Goal: Navigation & Orientation: Find specific page/section

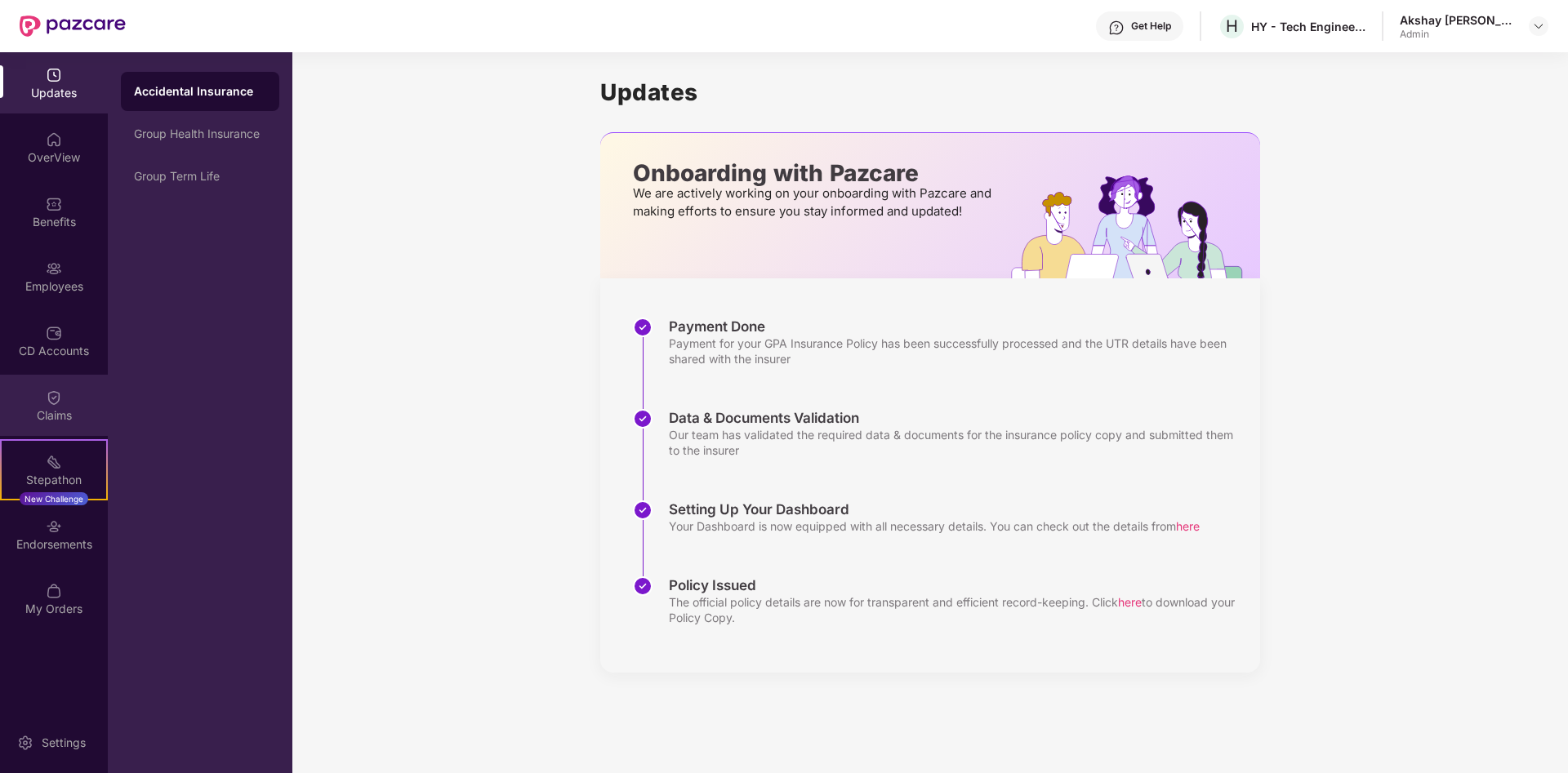
click at [81, 393] on div "Claims" at bounding box center [53, 405] width 107 height 61
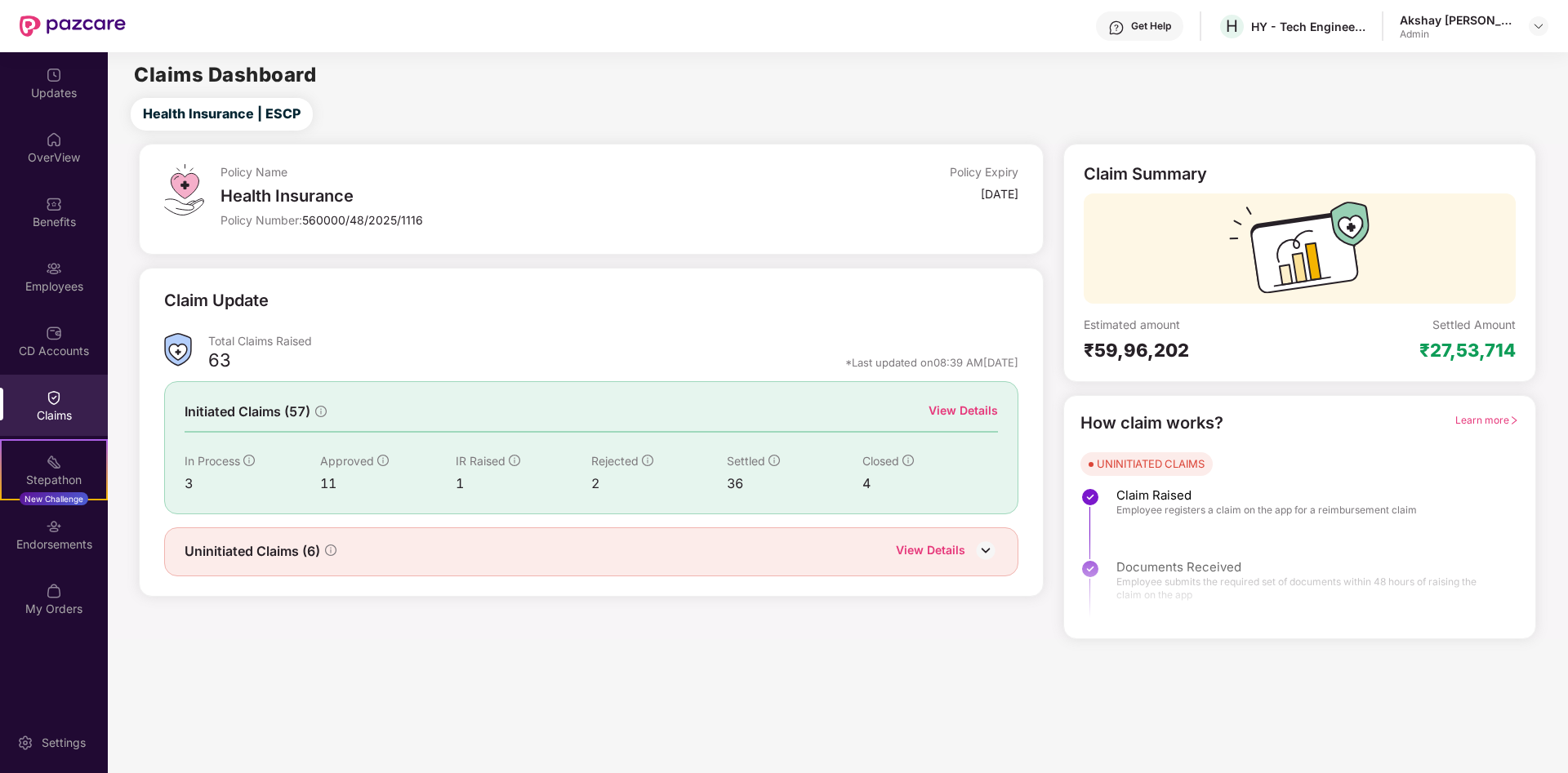
click at [950, 416] on div "View Details" at bounding box center [963, 410] width 69 height 18
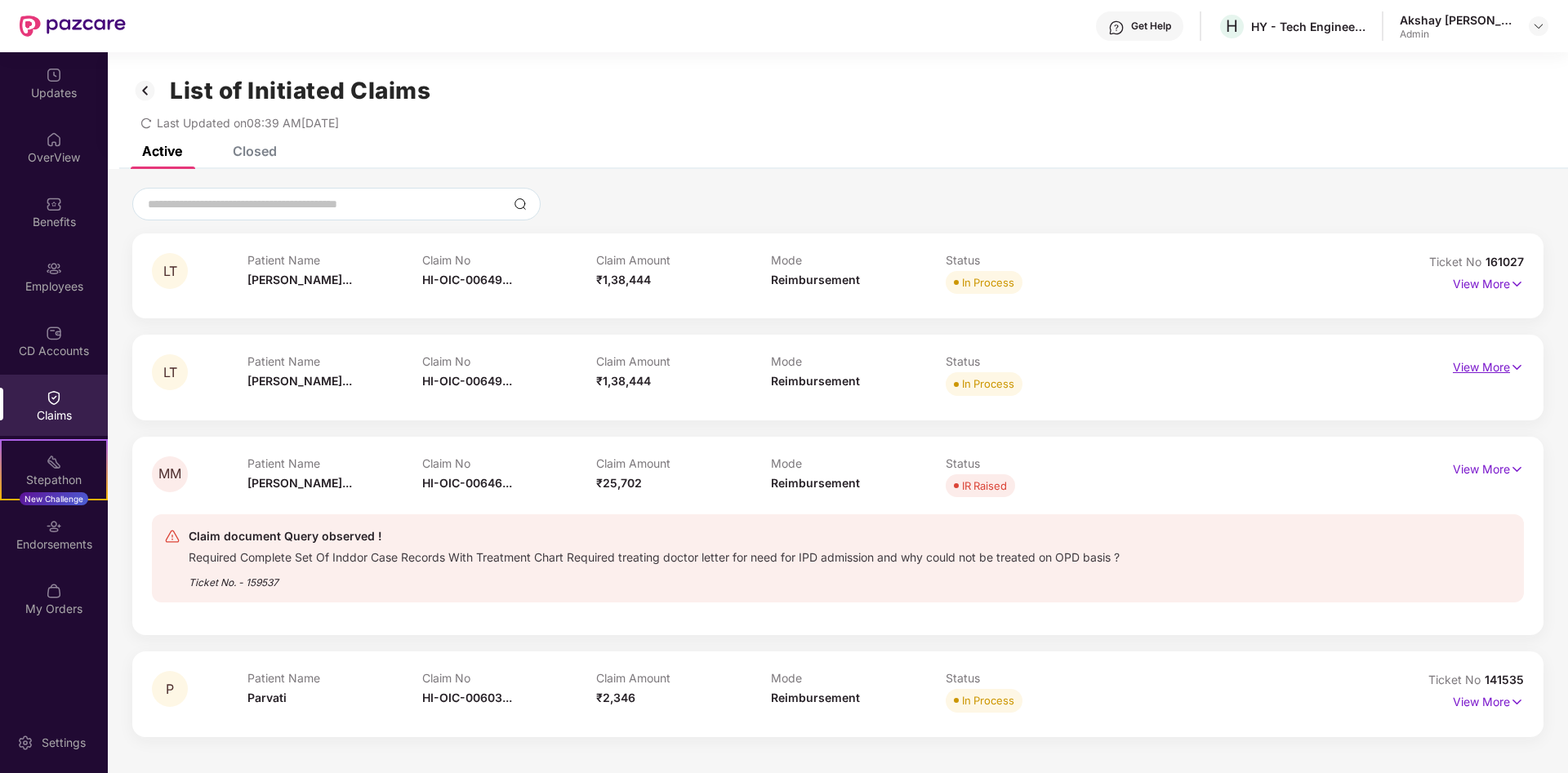
click at [1476, 362] on p "View More" at bounding box center [1488, 365] width 71 height 22
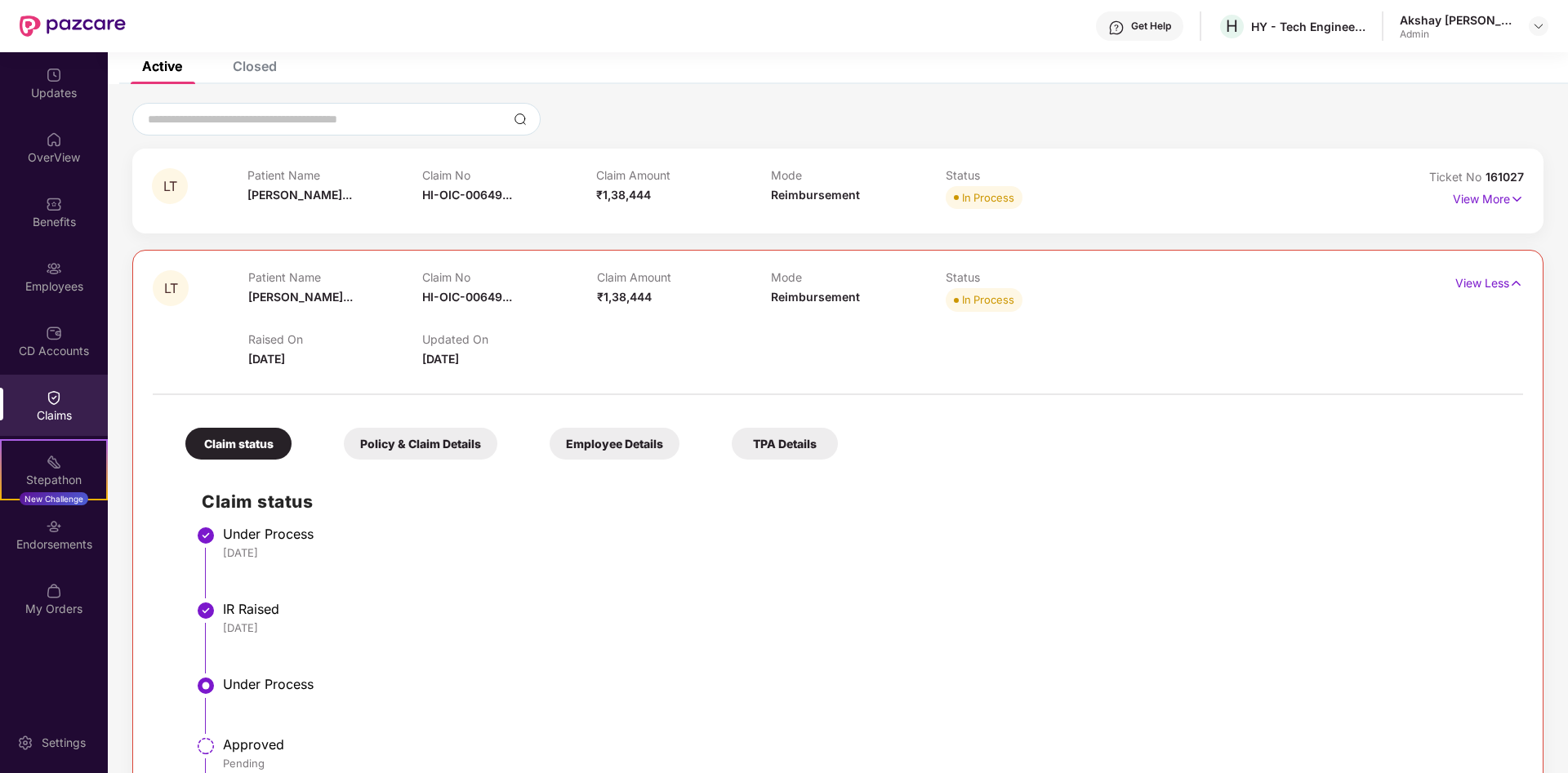
scroll to position [83, 0]
click at [1483, 289] on p "View Less" at bounding box center [1489, 283] width 68 height 22
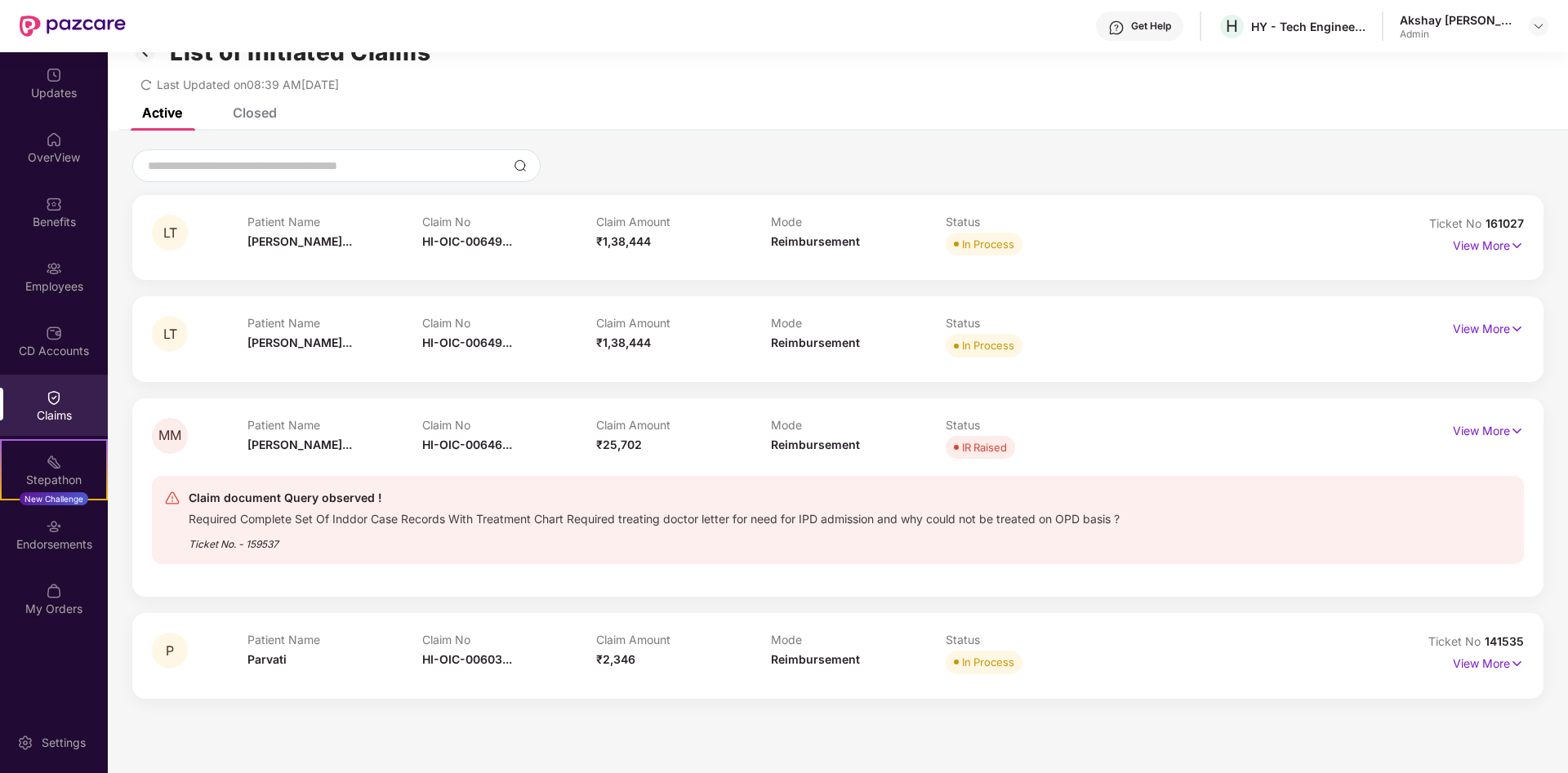
scroll to position [52, 0]
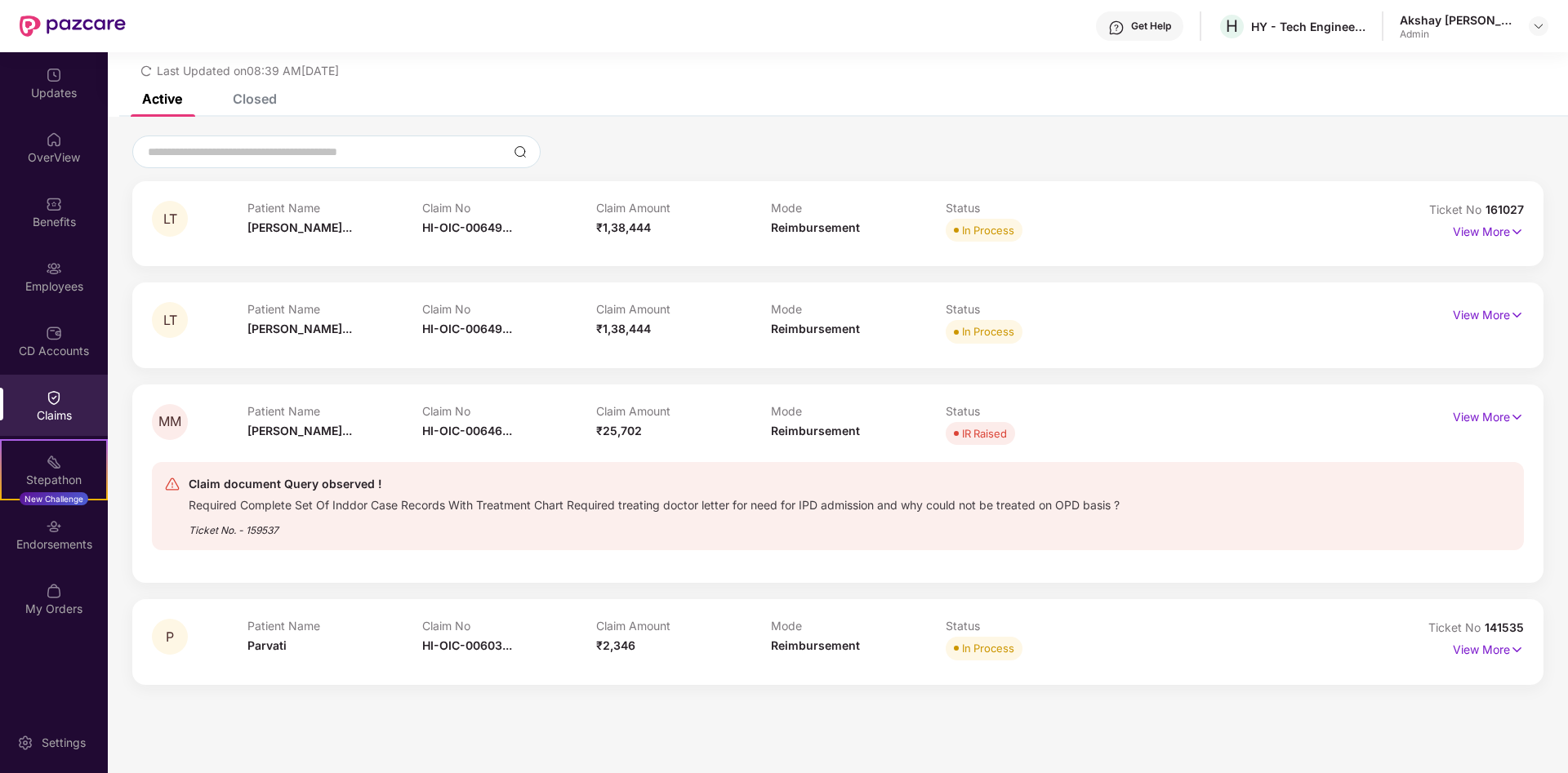
click at [246, 102] on div "Closed" at bounding box center [254, 99] width 44 height 17
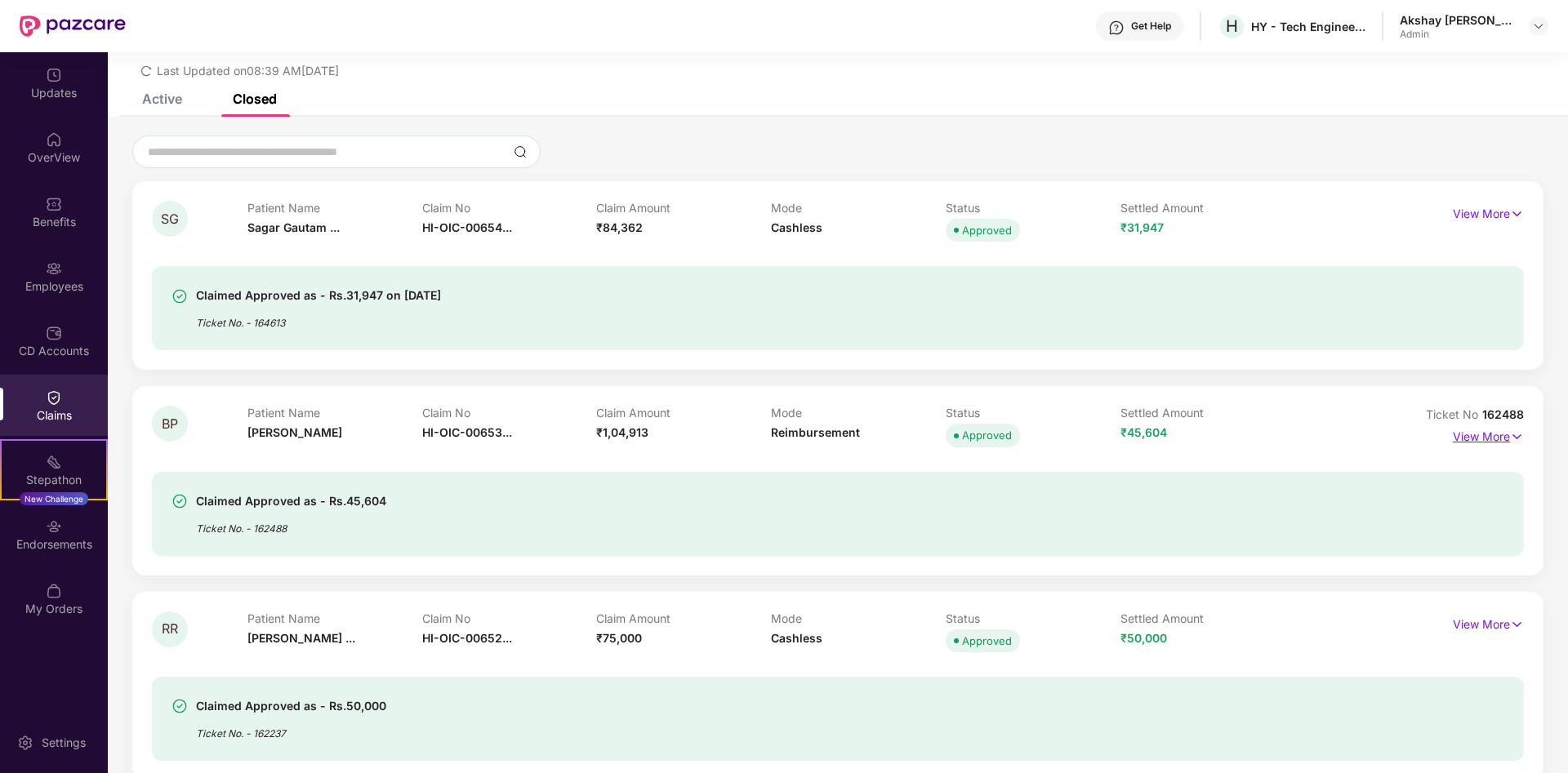
click at [1502, 443] on p "View More" at bounding box center [1488, 435] width 71 height 22
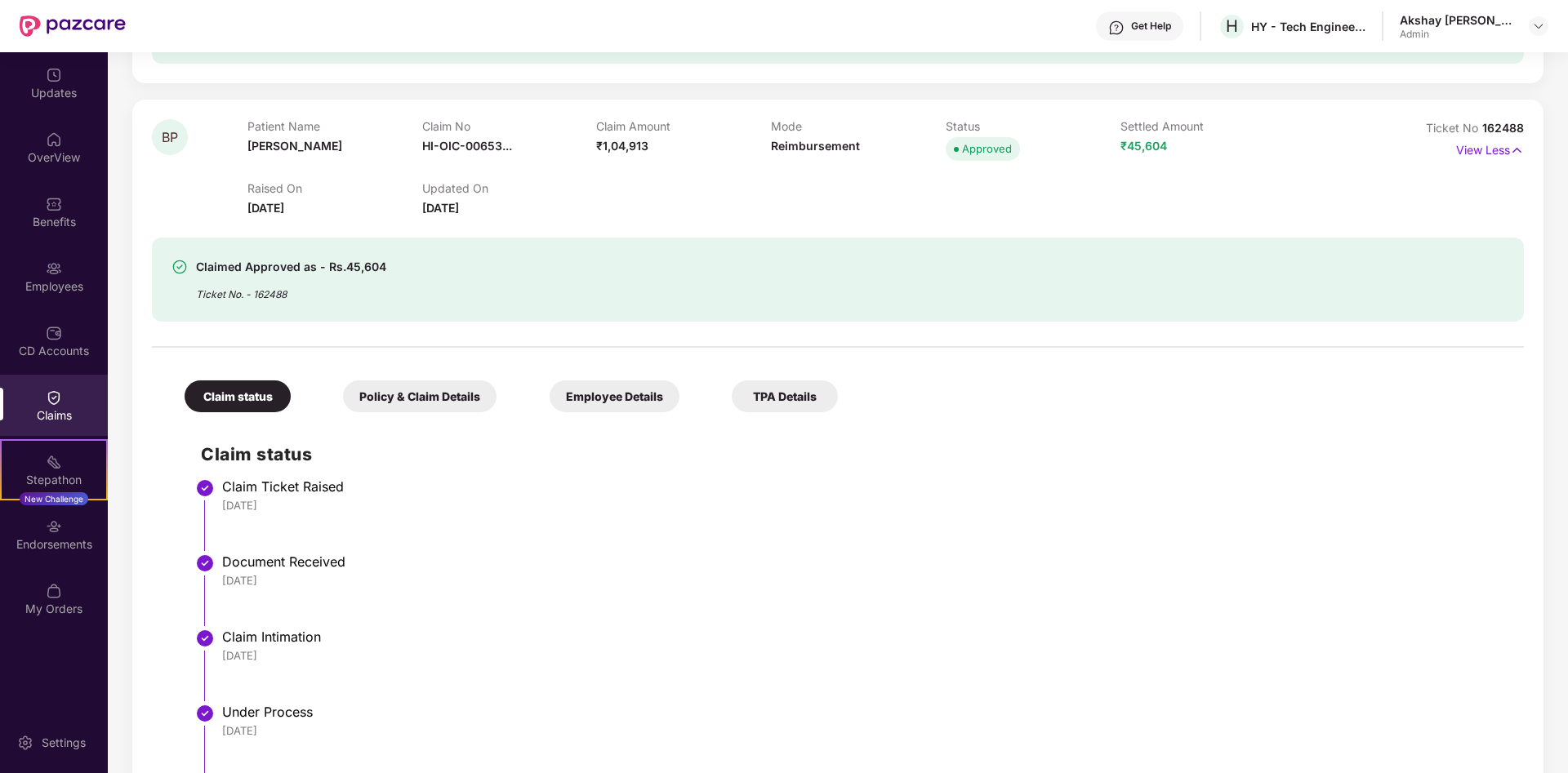
scroll to position [302, 0]
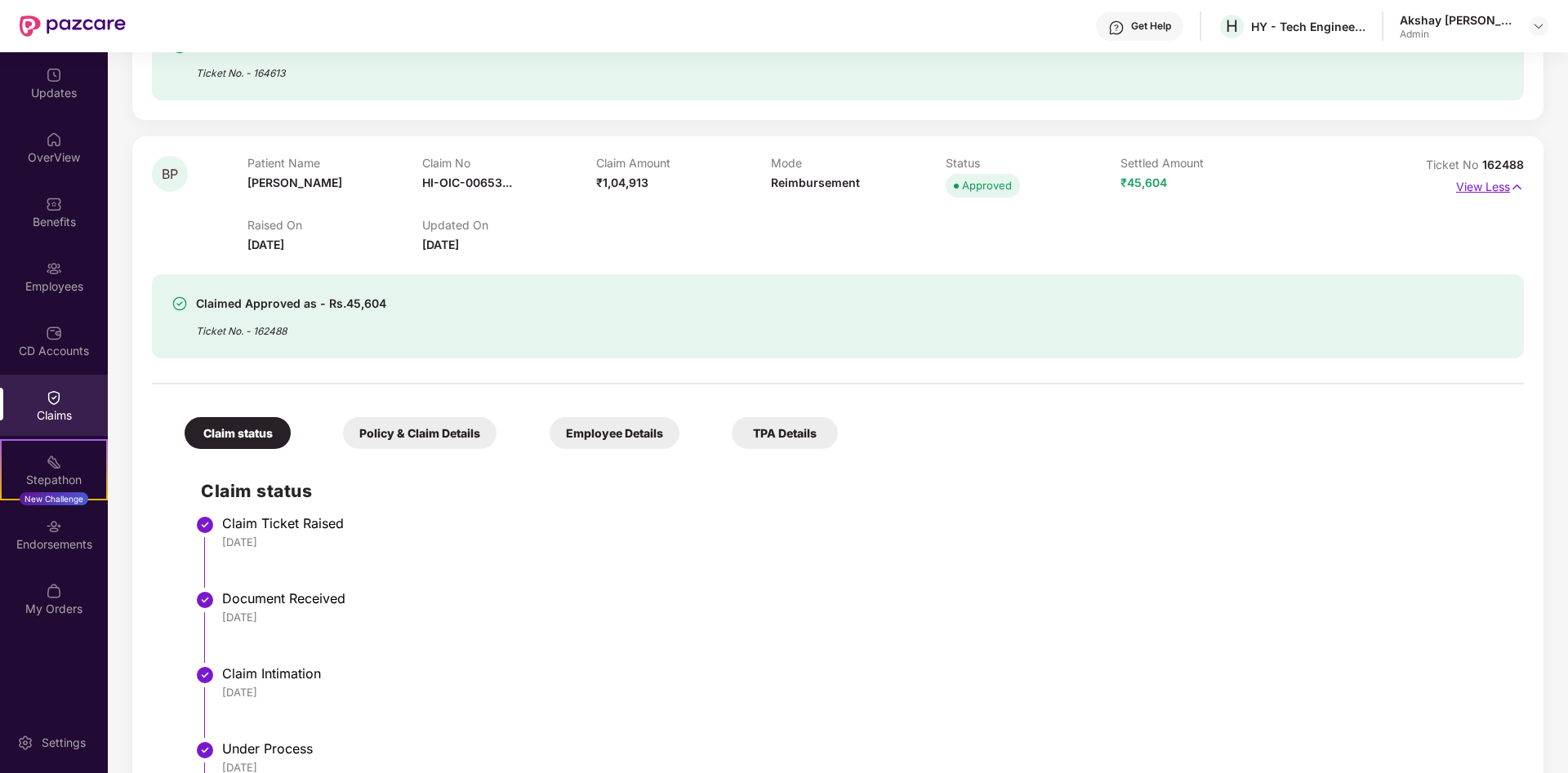
click at [1513, 177] on p "View Less" at bounding box center [1490, 184] width 68 height 22
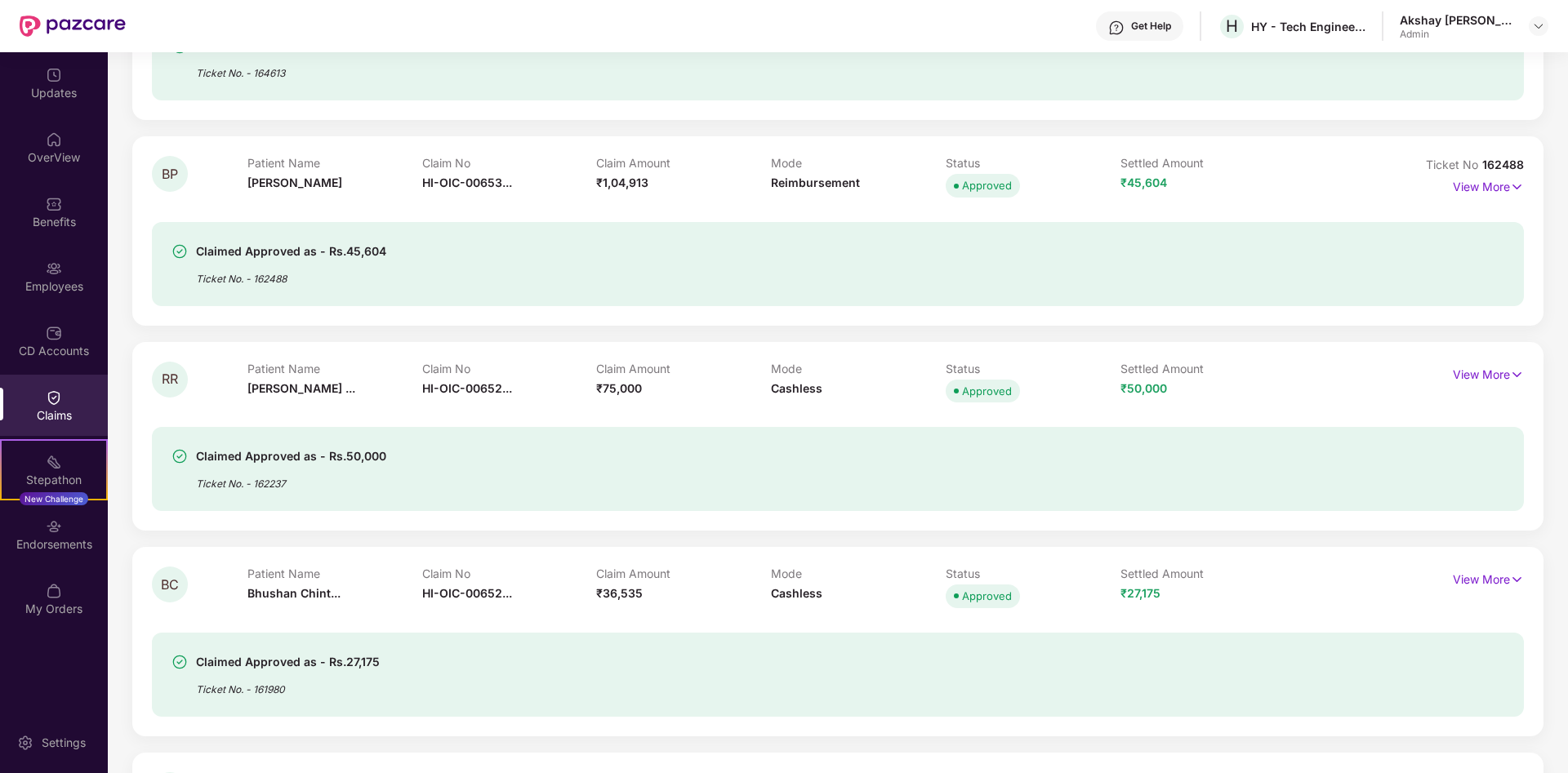
scroll to position [0, 0]
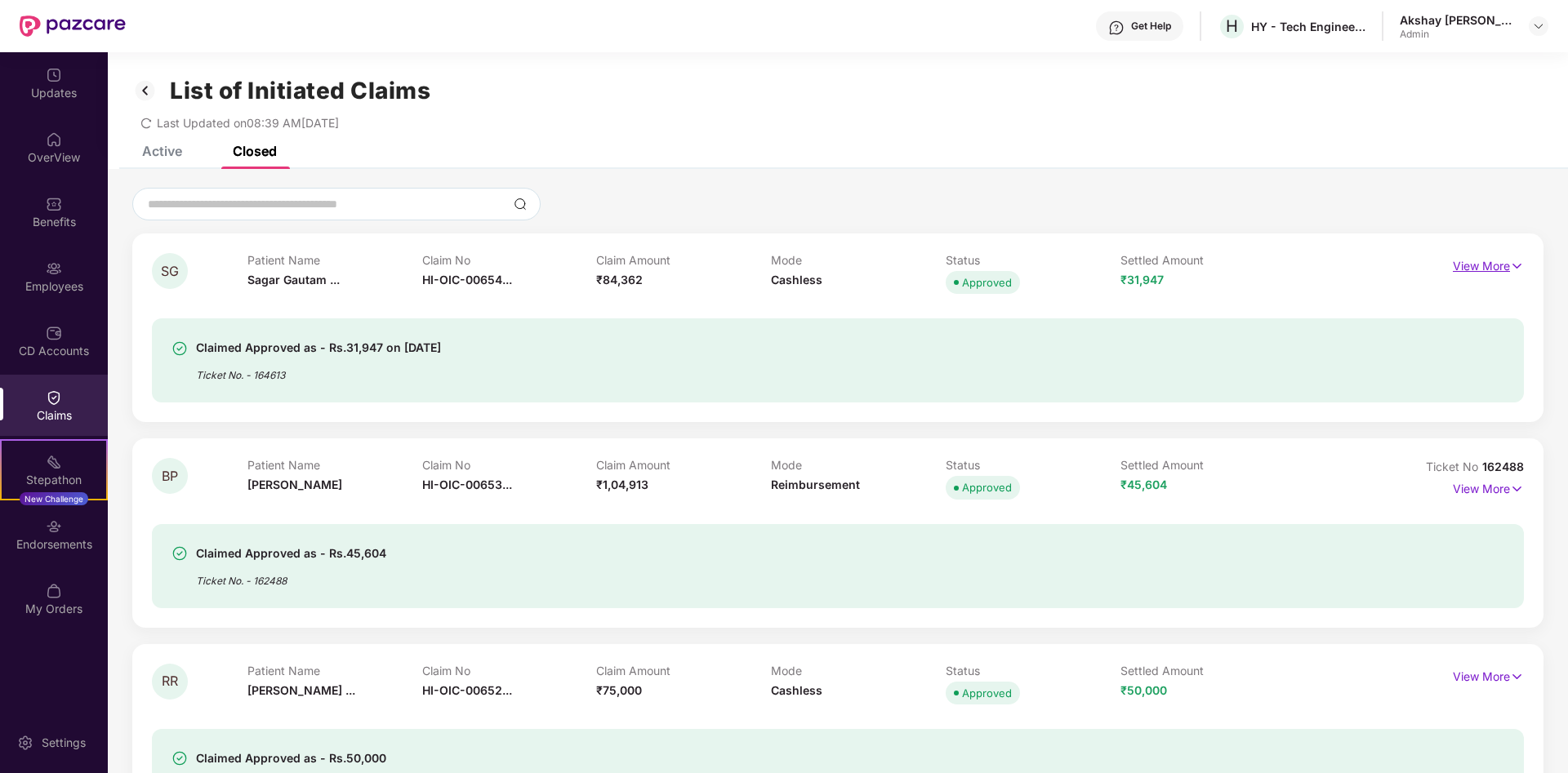
click at [1478, 269] on p "View More" at bounding box center [1488, 264] width 71 height 22
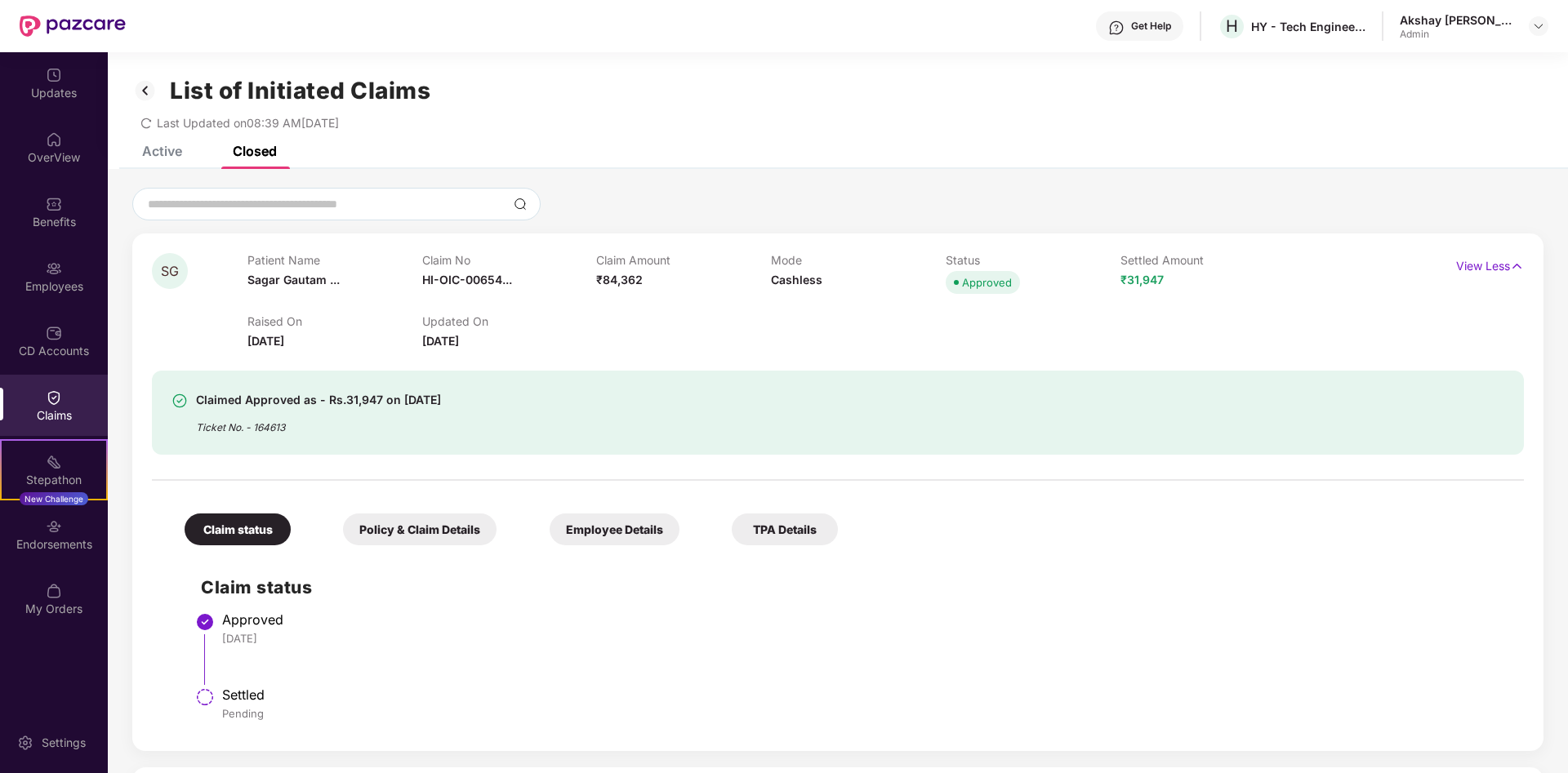
click at [432, 532] on div "Policy & Claim Details" at bounding box center [420, 529] width 154 height 32
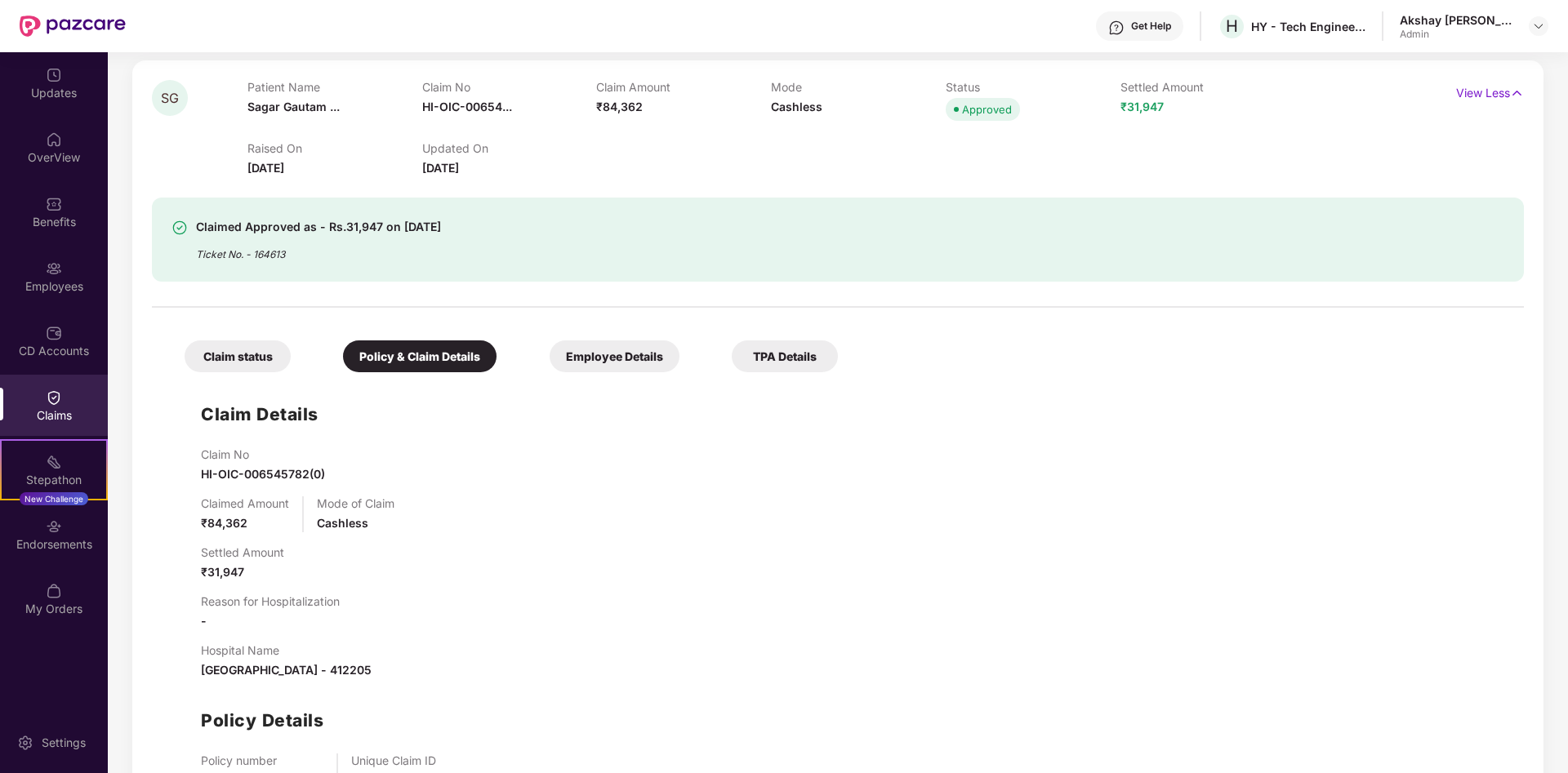
scroll to position [249, 0]
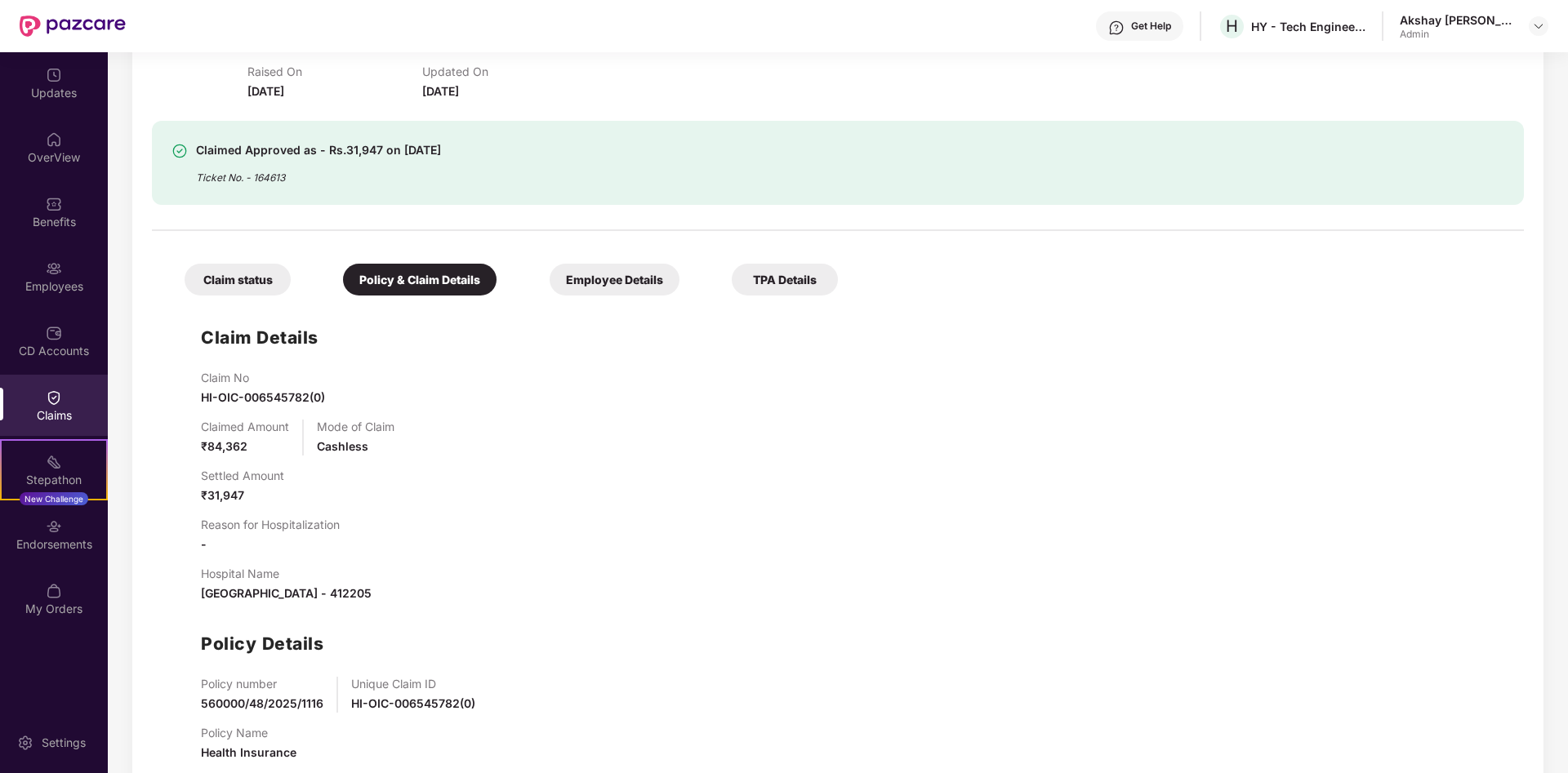
click at [592, 287] on div "Employee Details" at bounding box center [614, 280] width 130 height 32
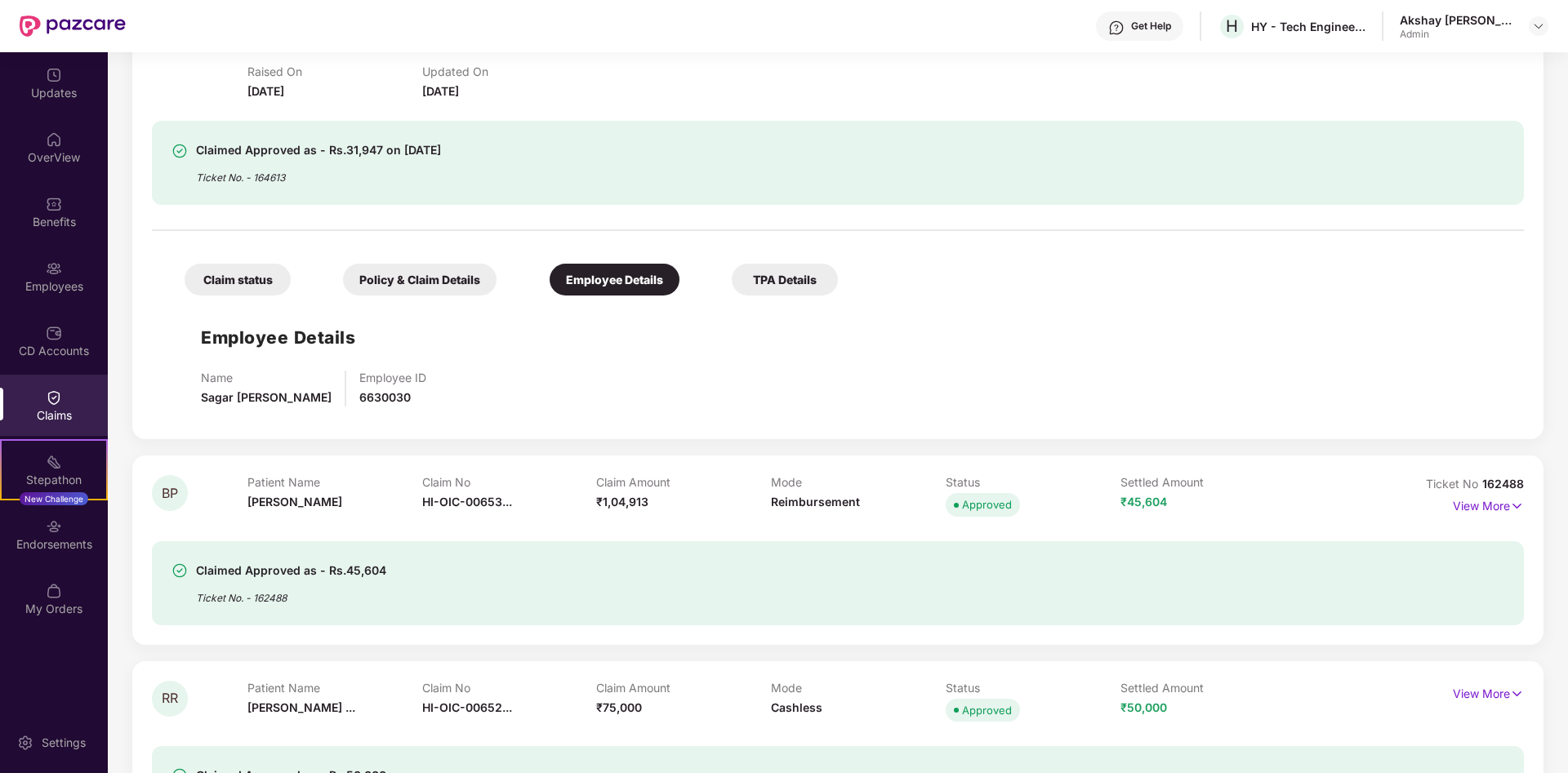
click at [782, 289] on div "TPA Details" at bounding box center [785, 280] width 107 height 32
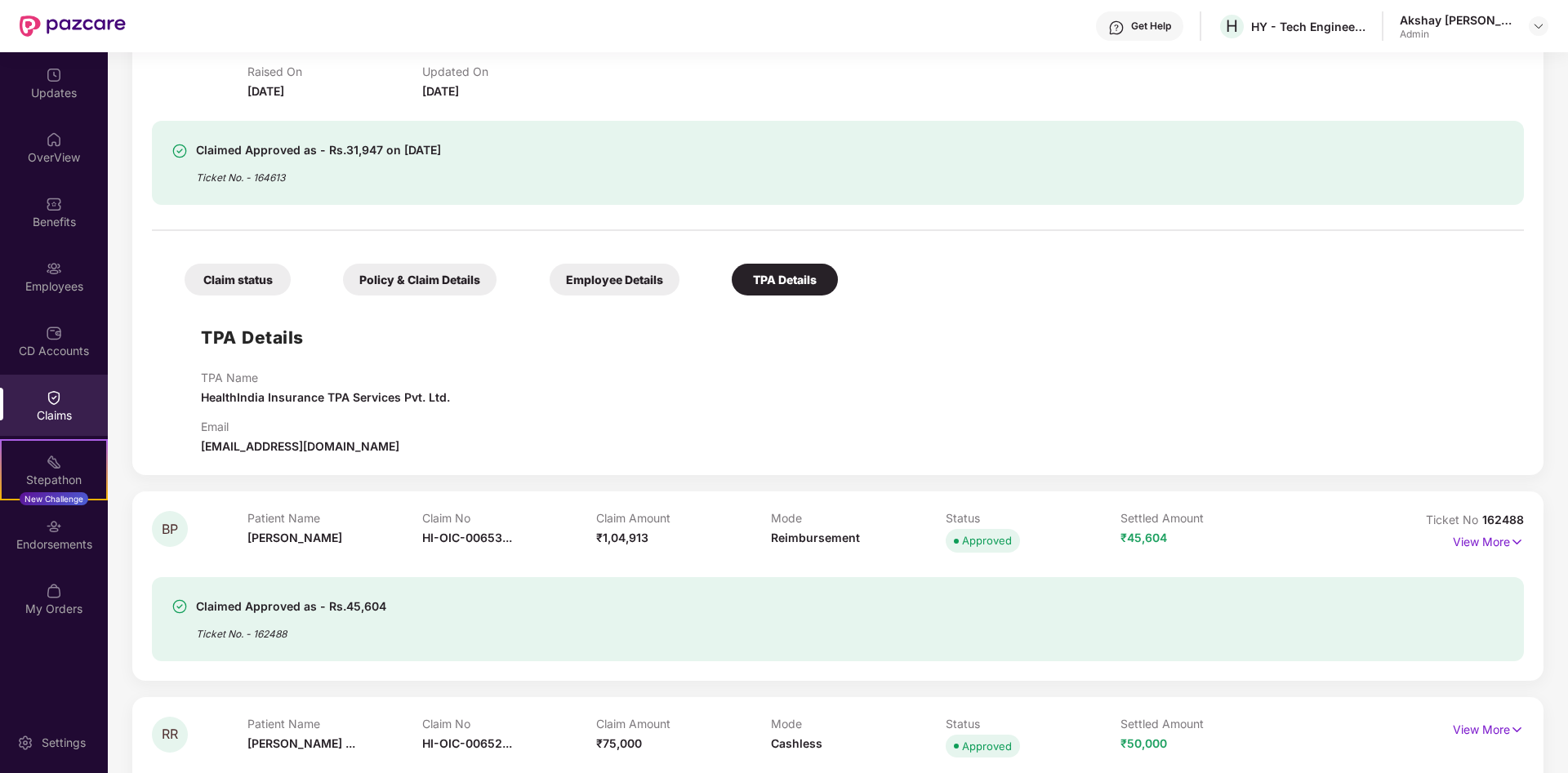
click at [650, 284] on div "Employee Details" at bounding box center [614, 280] width 130 height 32
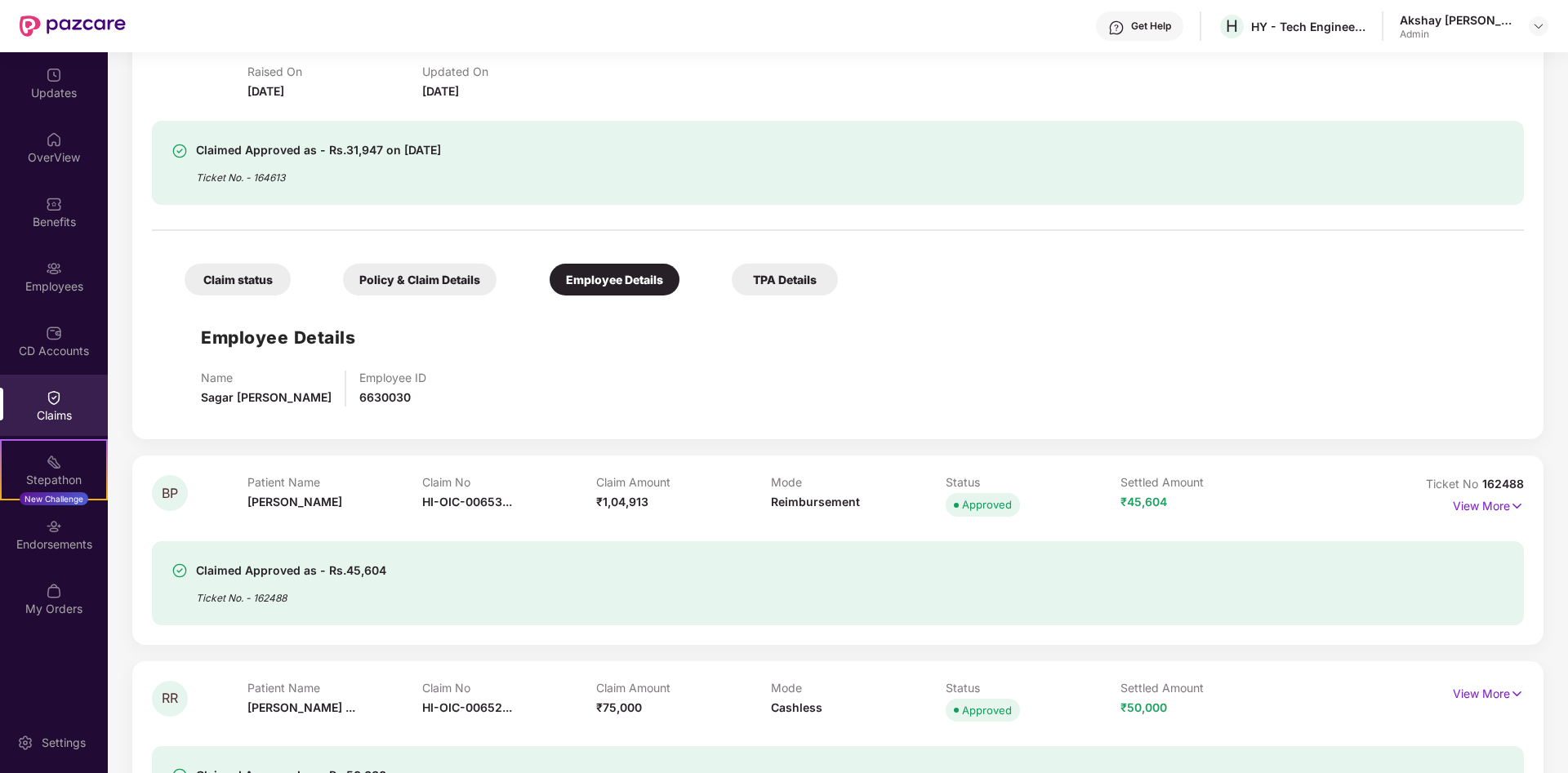
click at [445, 278] on div "Policy & Claim Details" at bounding box center [420, 280] width 154 height 32
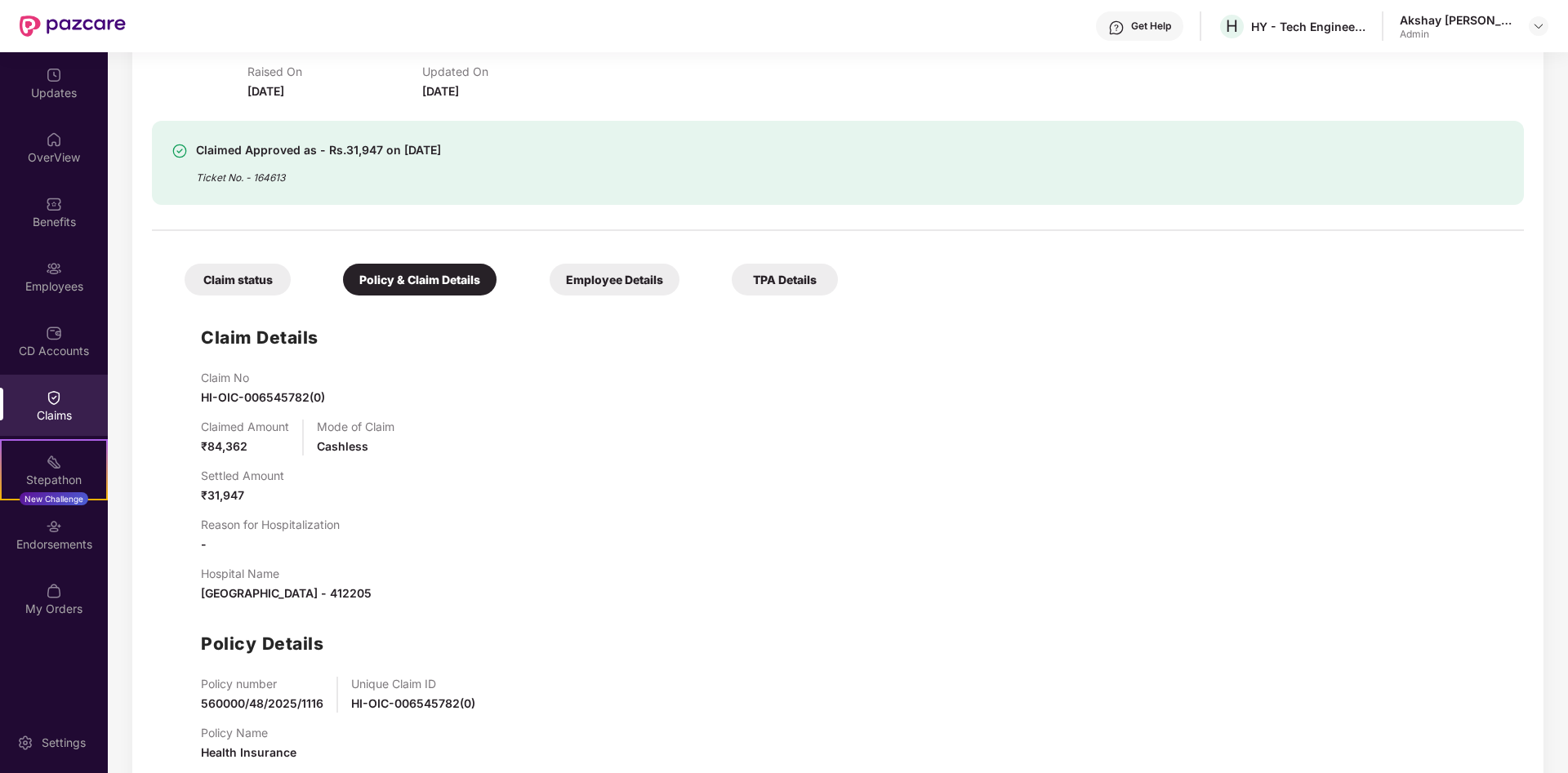
click at [253, 287] on div "Claim status" at bounding box center [238, 280] width 107 height 32
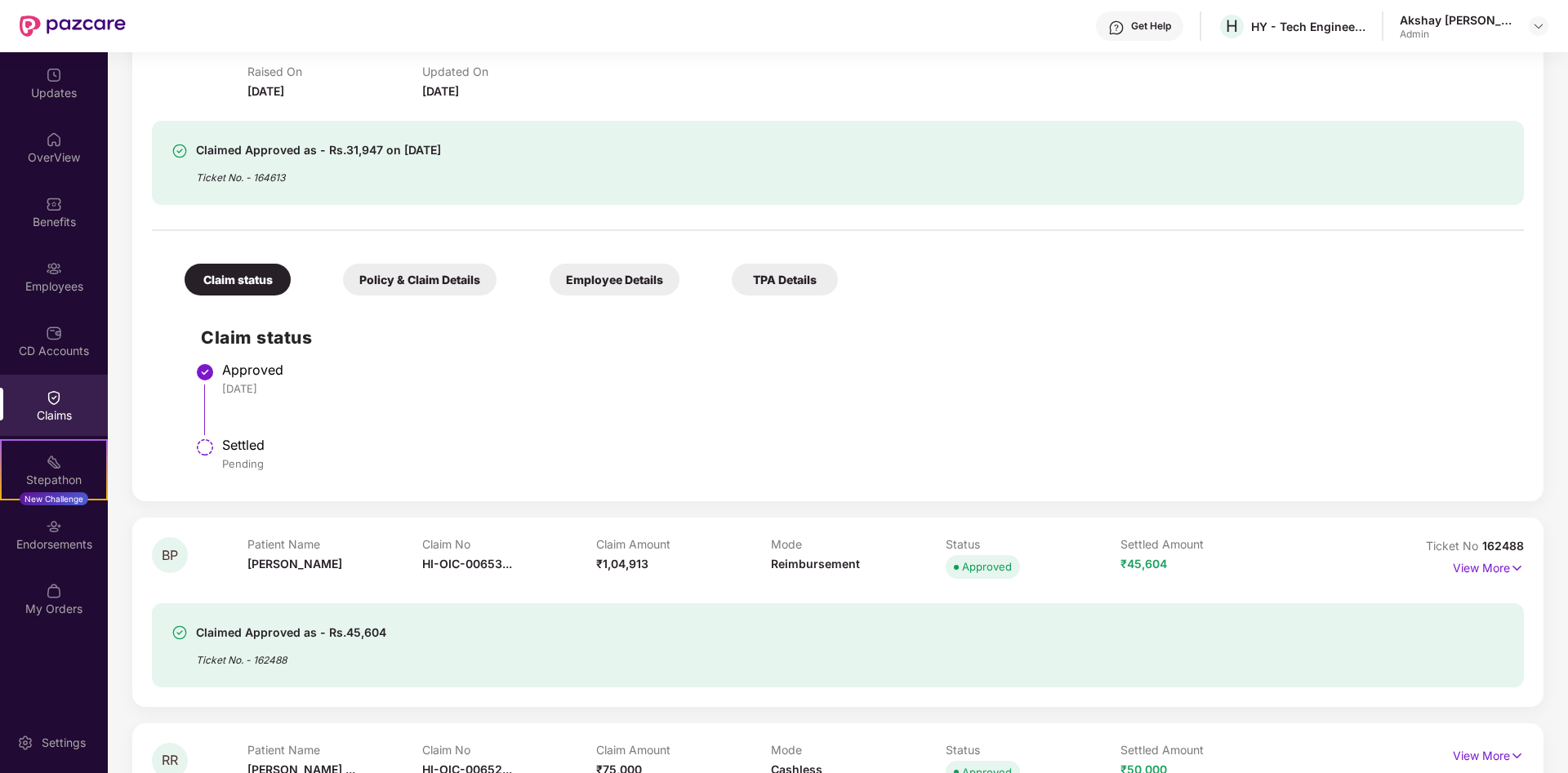
scroll to position [167, 0]
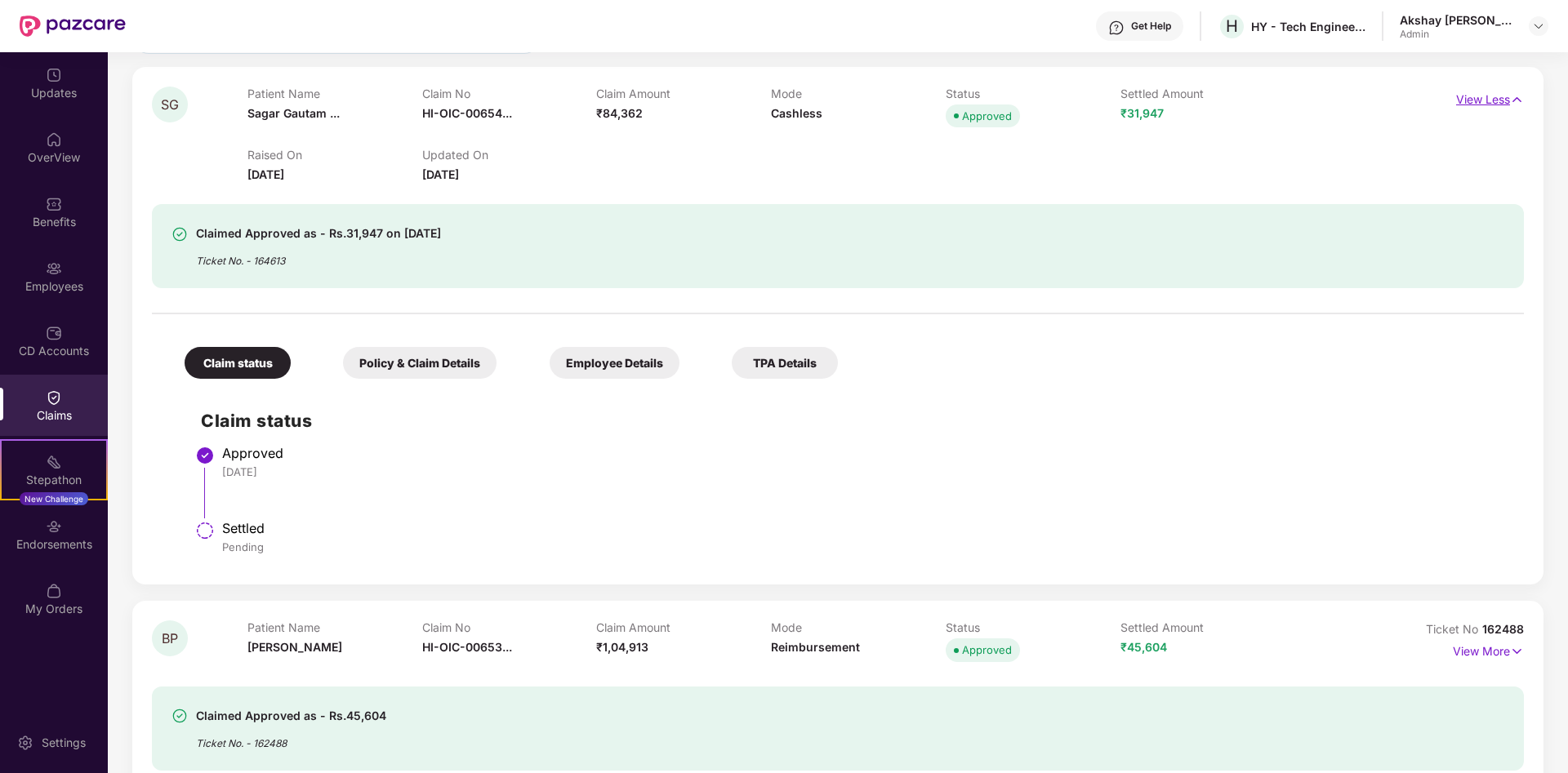
click at [1496, 103] on p "View Less" at bounding box center [1490, 98] width 68 height 22
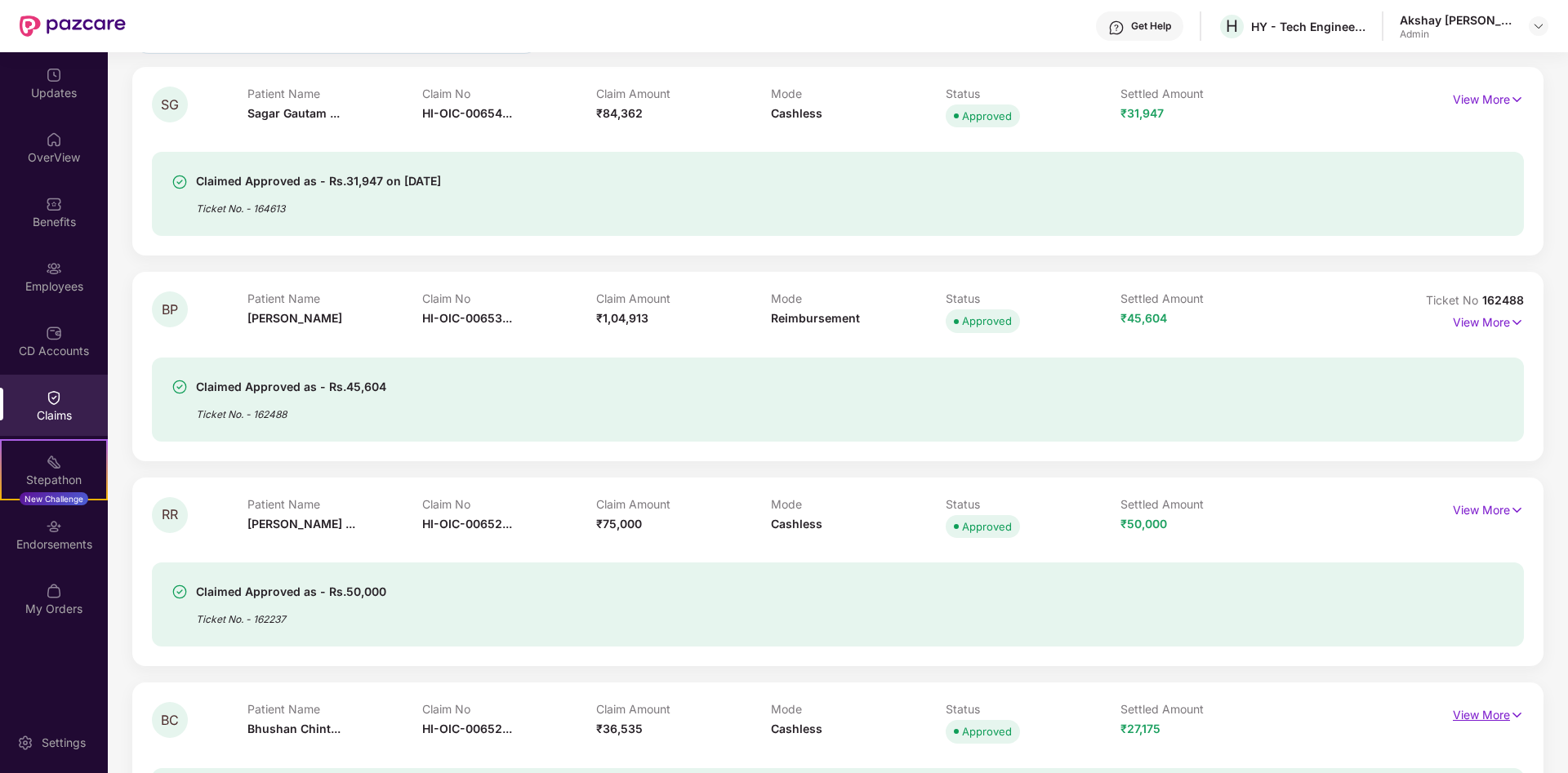
click at [1460, 712] on p "View More" at bounding box center [1488, 713] width 71 height 22
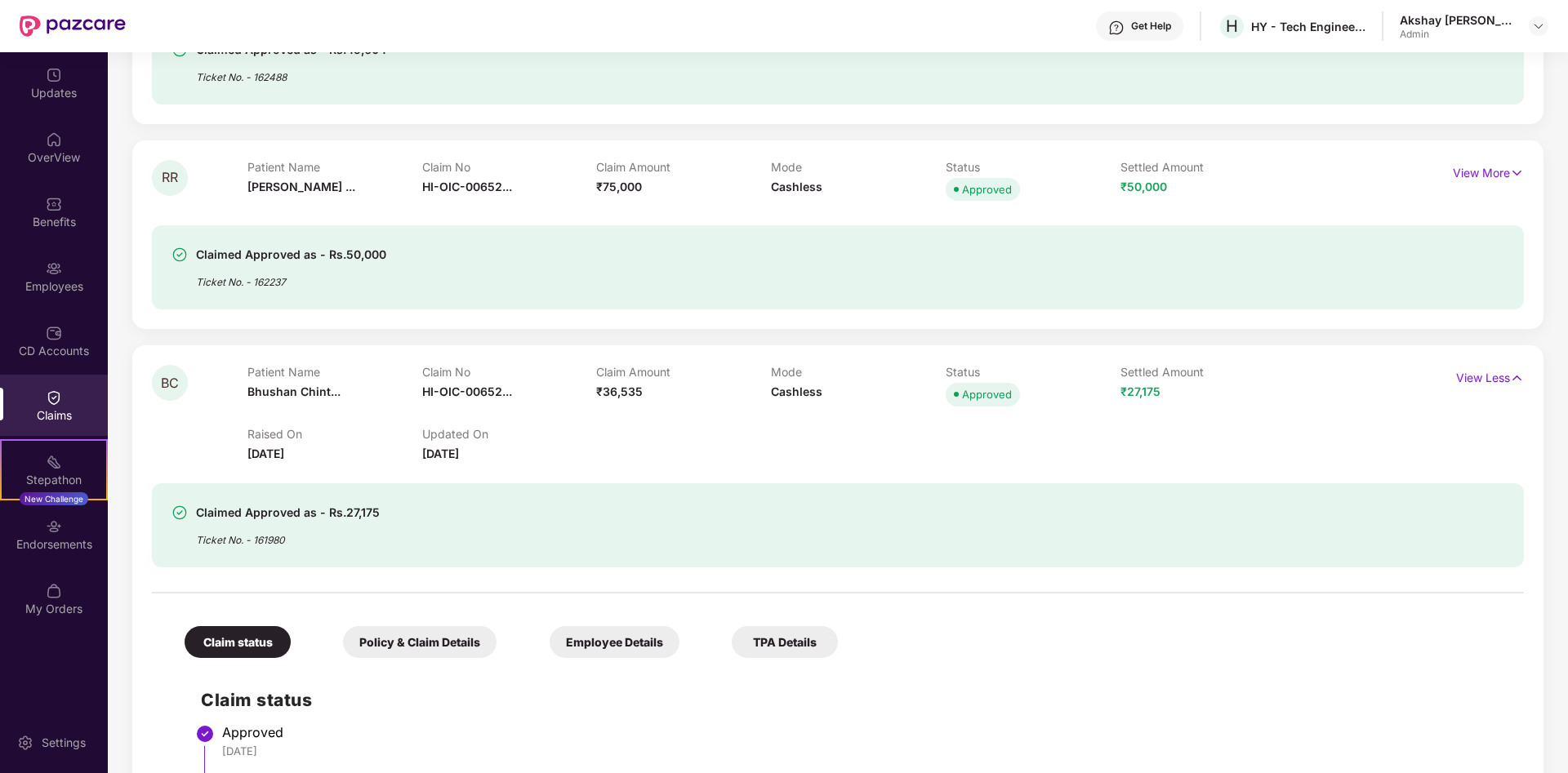
scroll to position [583, 0]
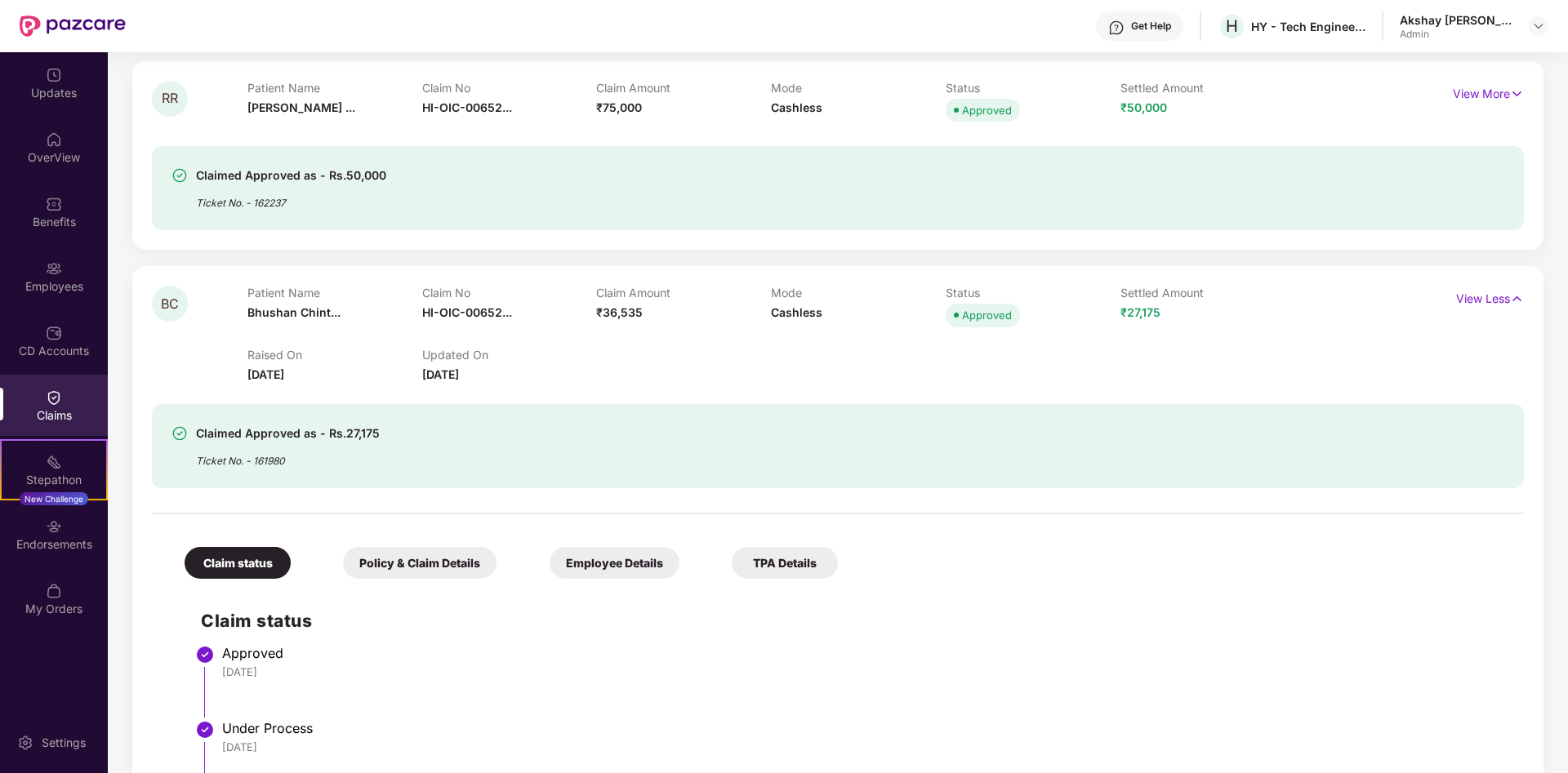
click at [416, 535] on div "Claim status Policy & Claim Details Employee Details TPA Details" at bounding box center [503, 554] width 670 height 48
click at [411, 558] on div "Policy & Claim Details" at bounding box center [420, 563] width 154 height 32
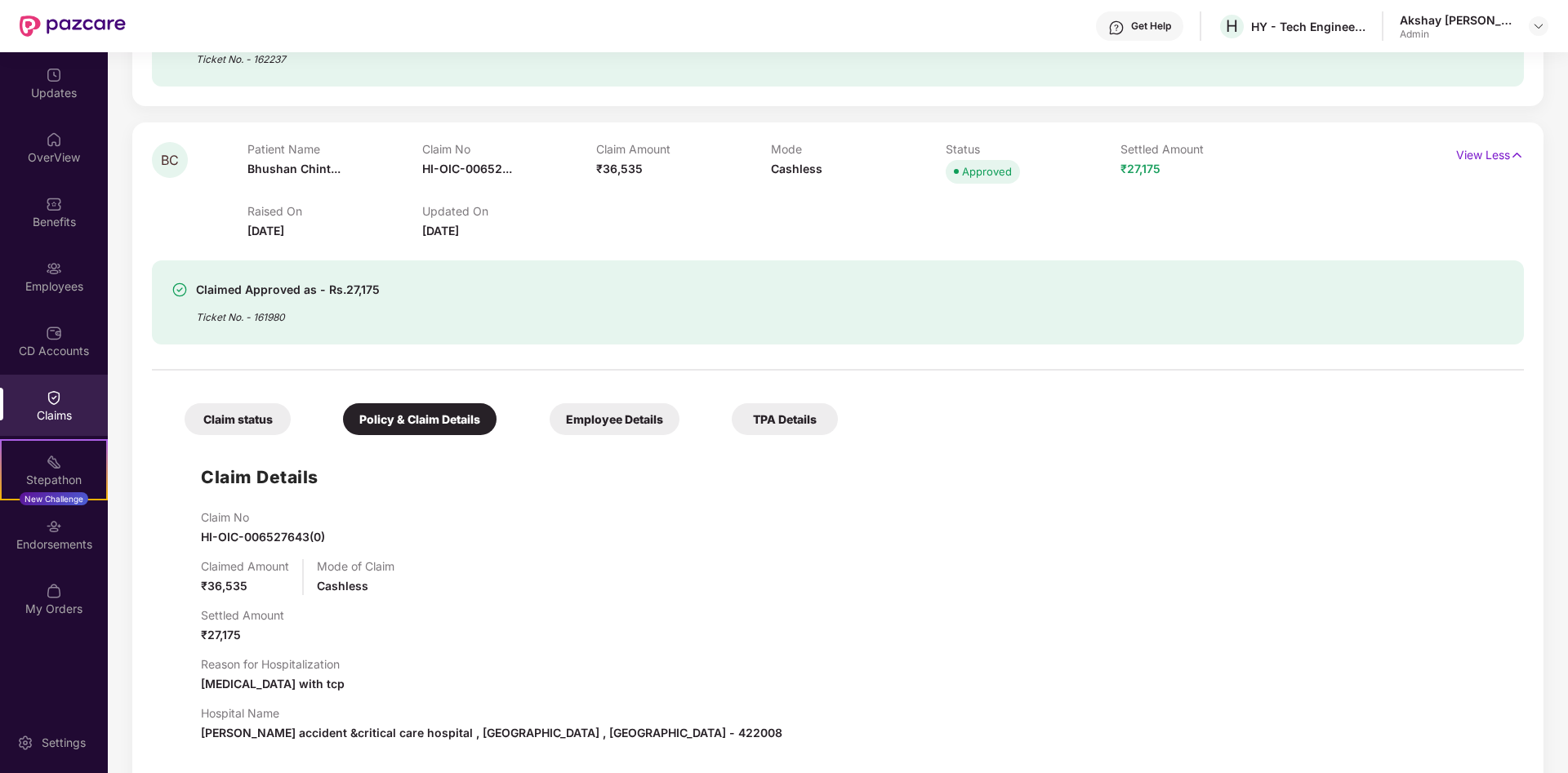
scroll to position [916, 0]
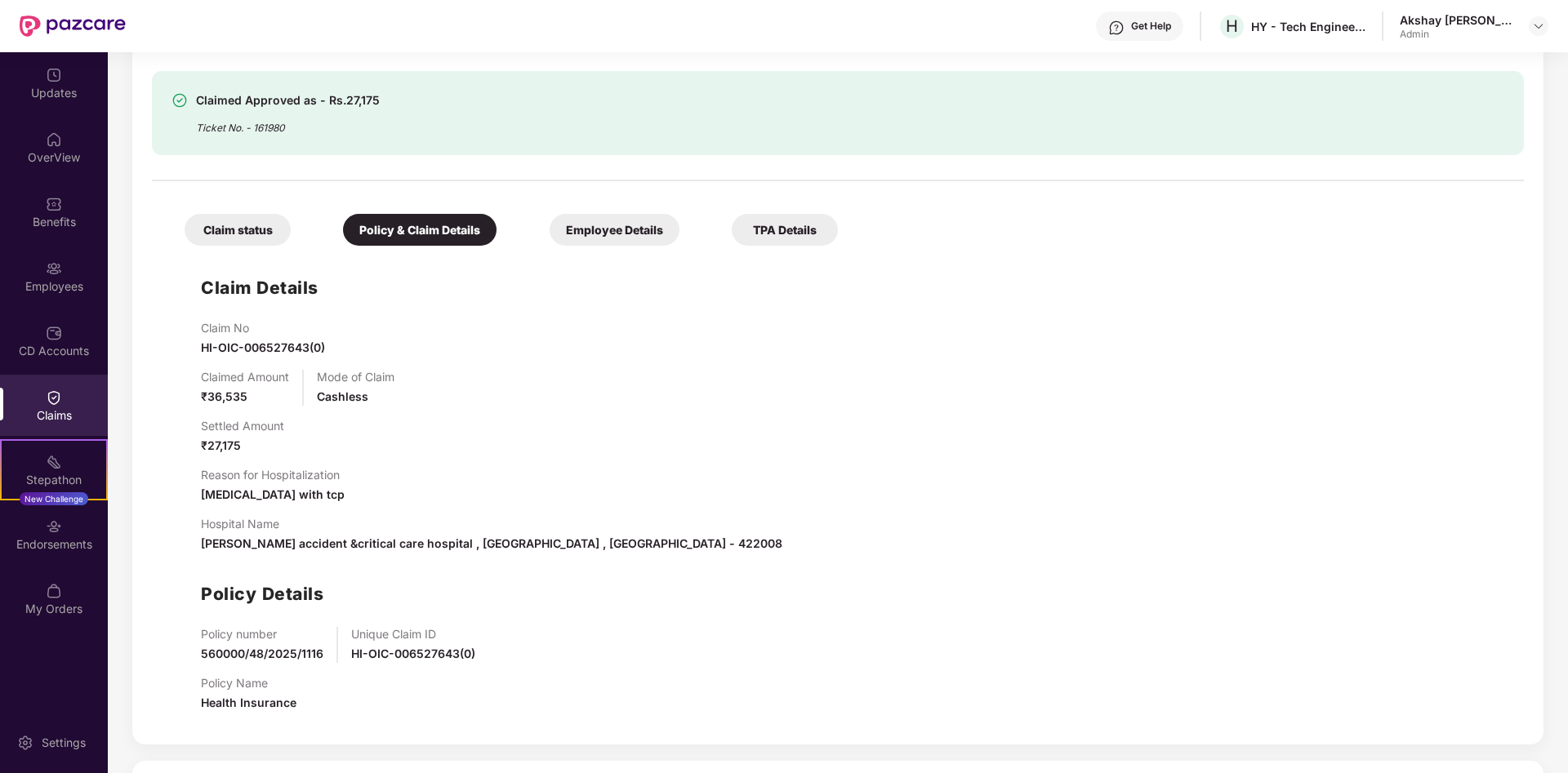
click at [616, 246] on div "Claim status Policy & Claim Details Employee Details TPA Details Claim Details …" at bounding box center [837, 457] width 1372 height 535
click at [626, 241] on div "Employee Details" at bounding box center [614, 230] width 130 height 32
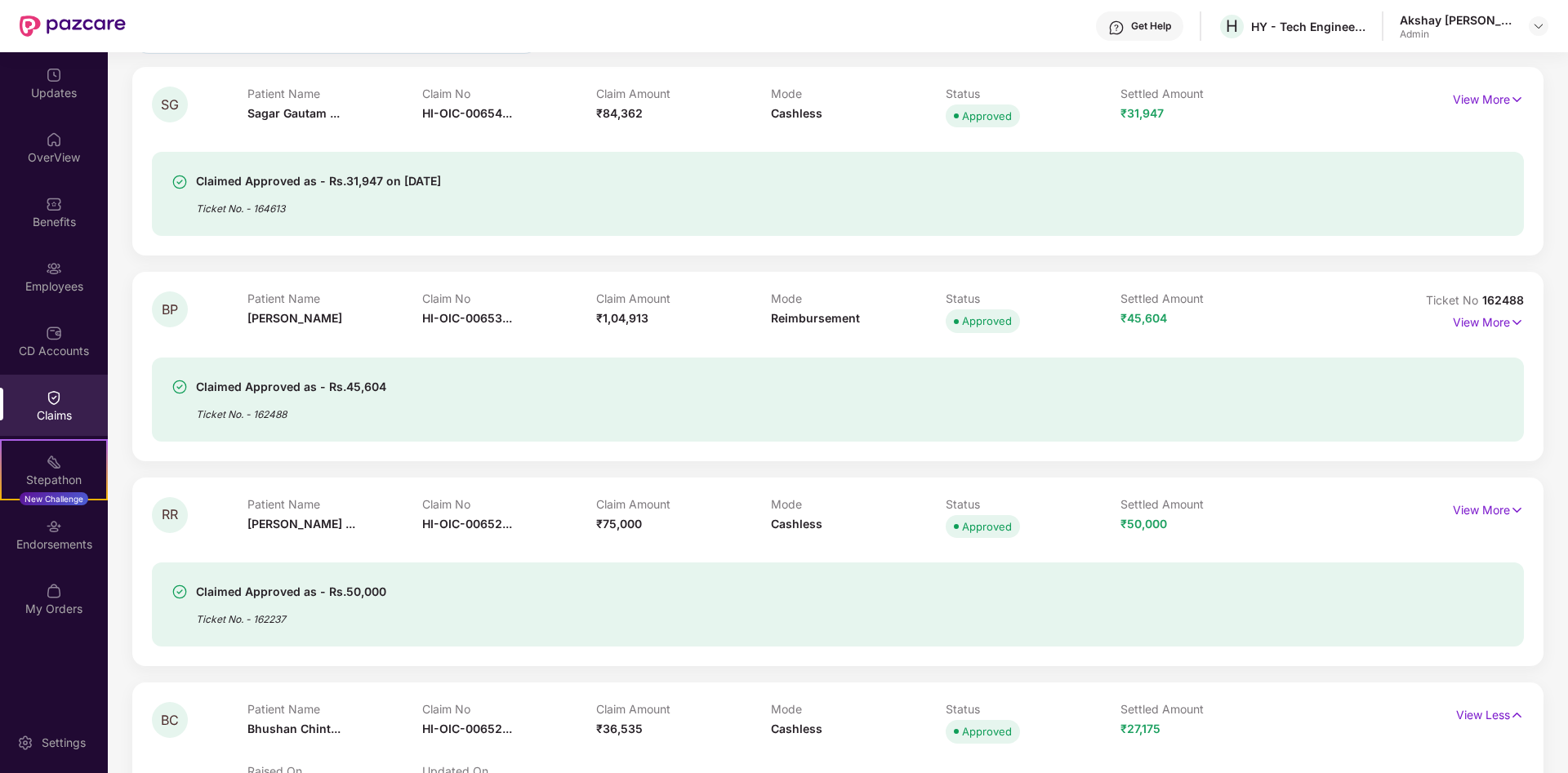
scroll to position [0, 0]
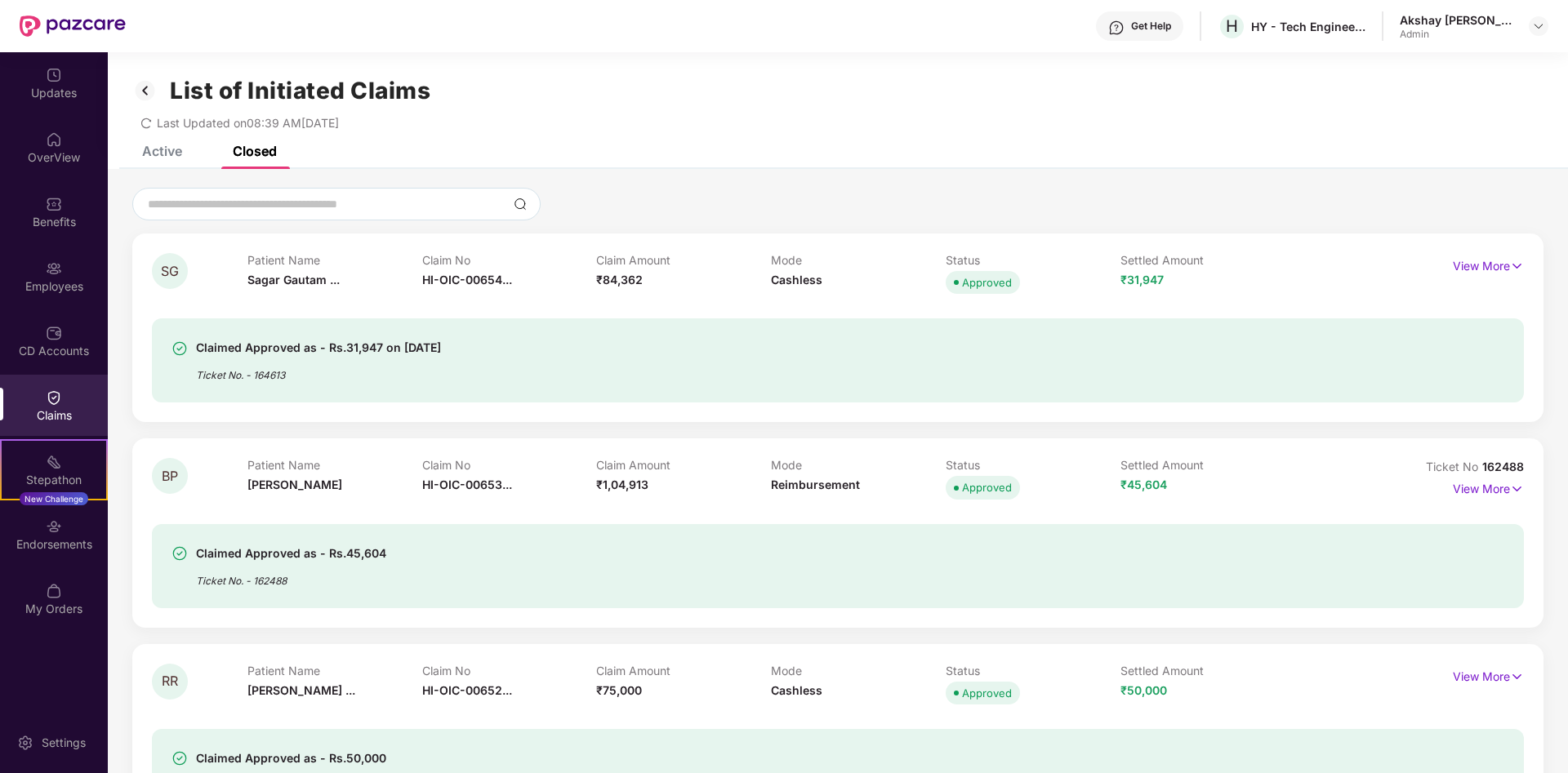
click at [143, 153] on div "Active" at bounding box center [162, 151] width 40 height 17
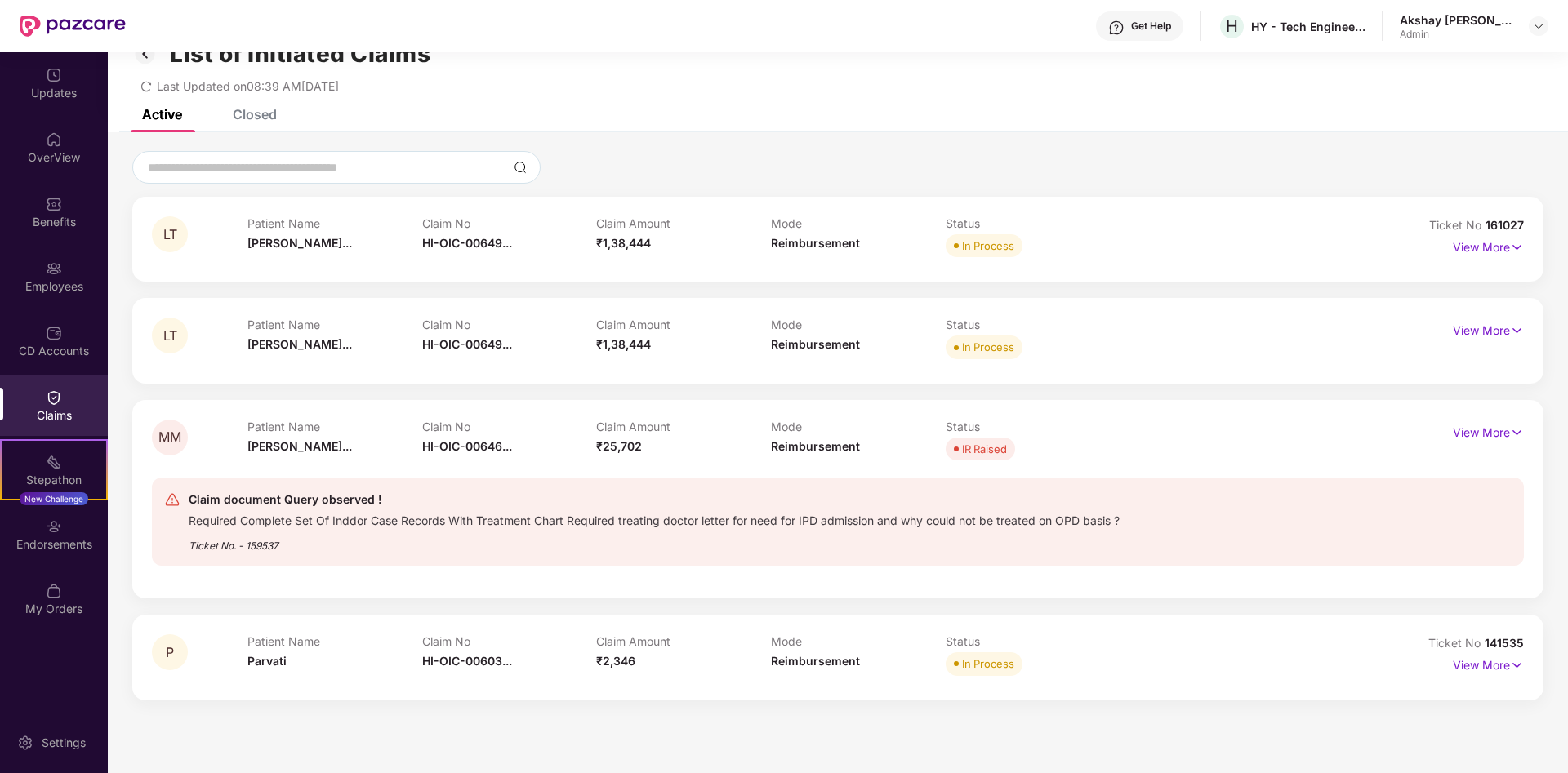
scroll to position [52, 0]
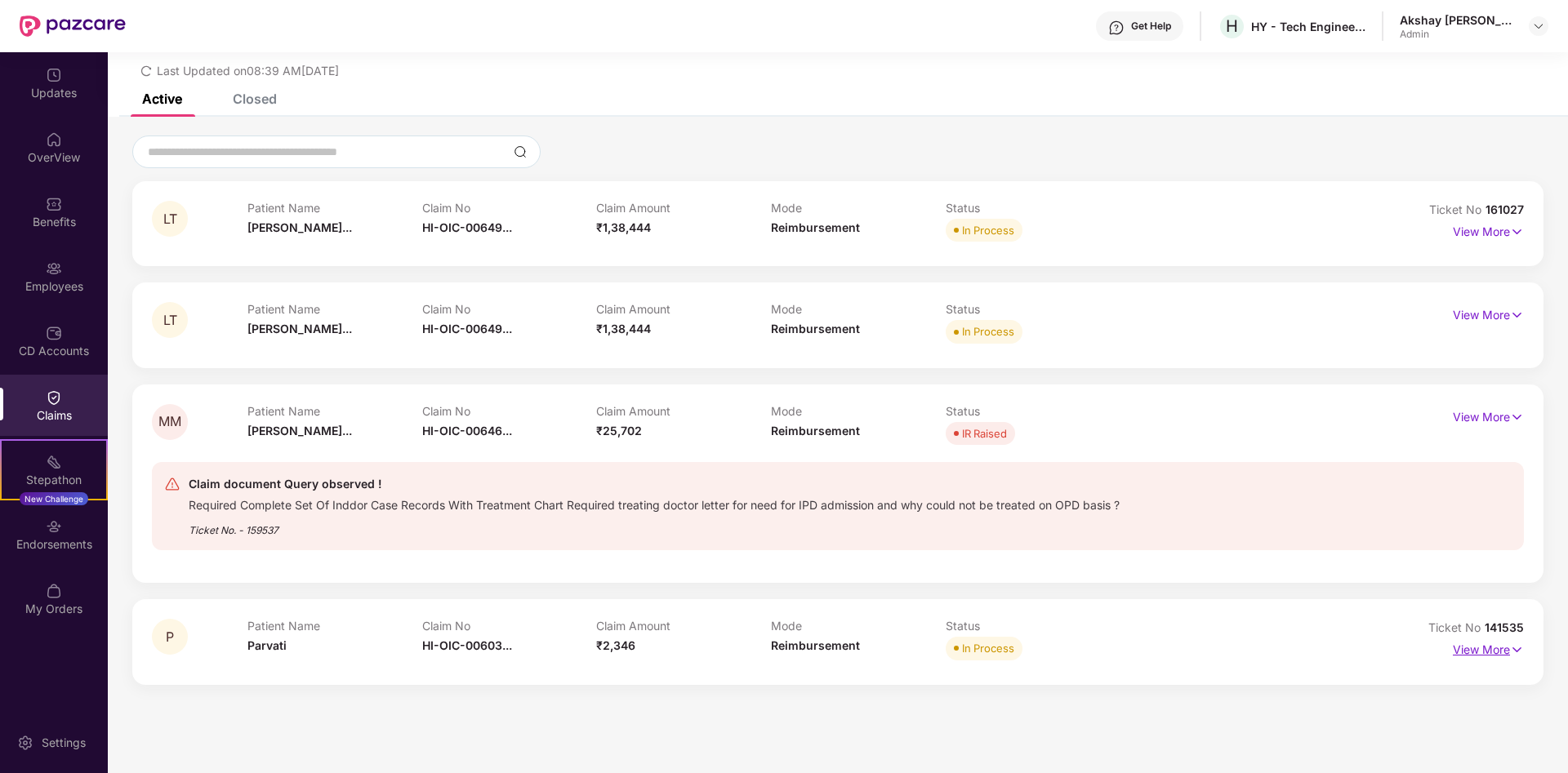
click at [1479, 648] on p "View More" at bounding box center [1488, 648] width 71 height 22
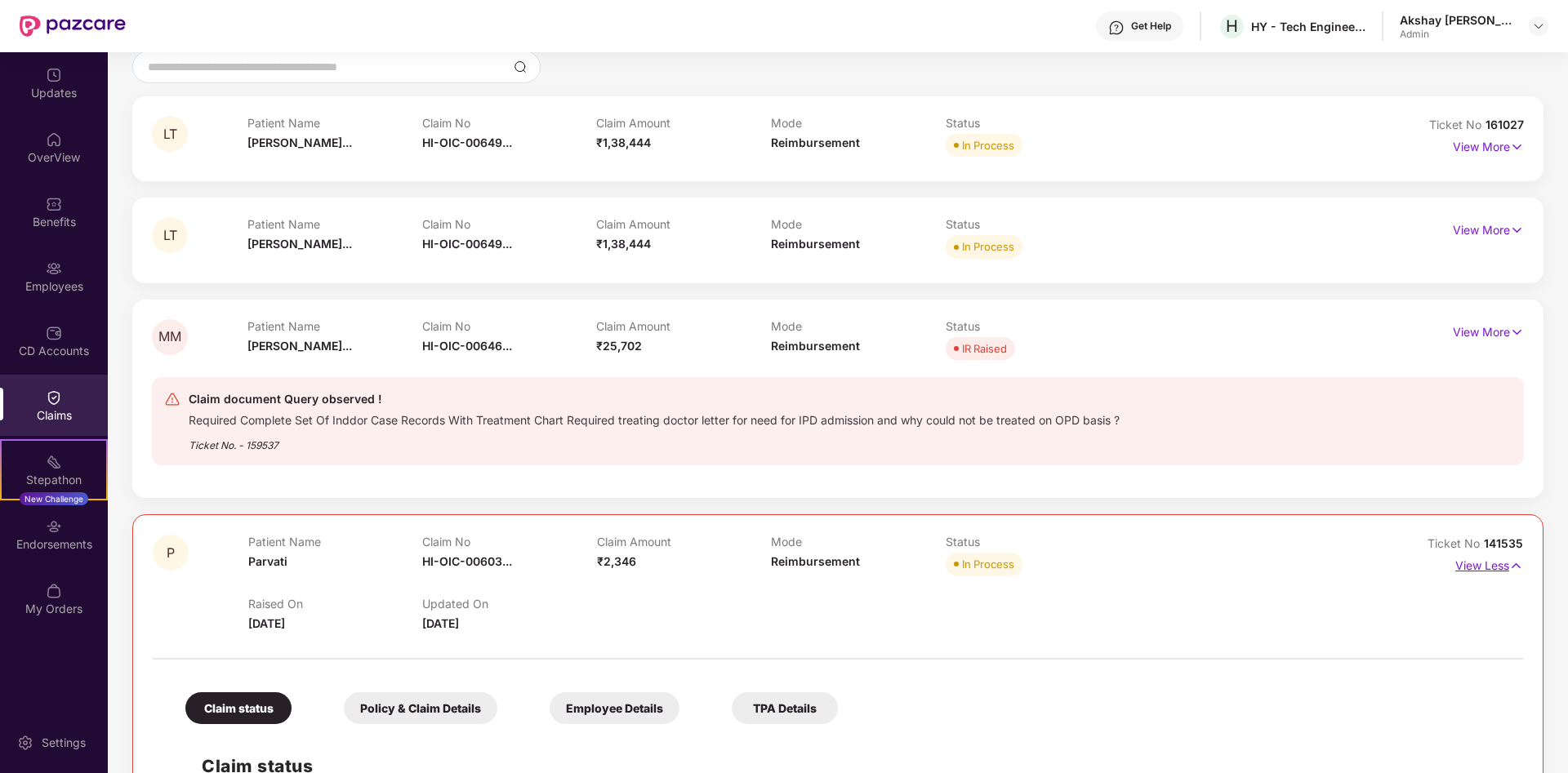
scroll to position [219, 0]
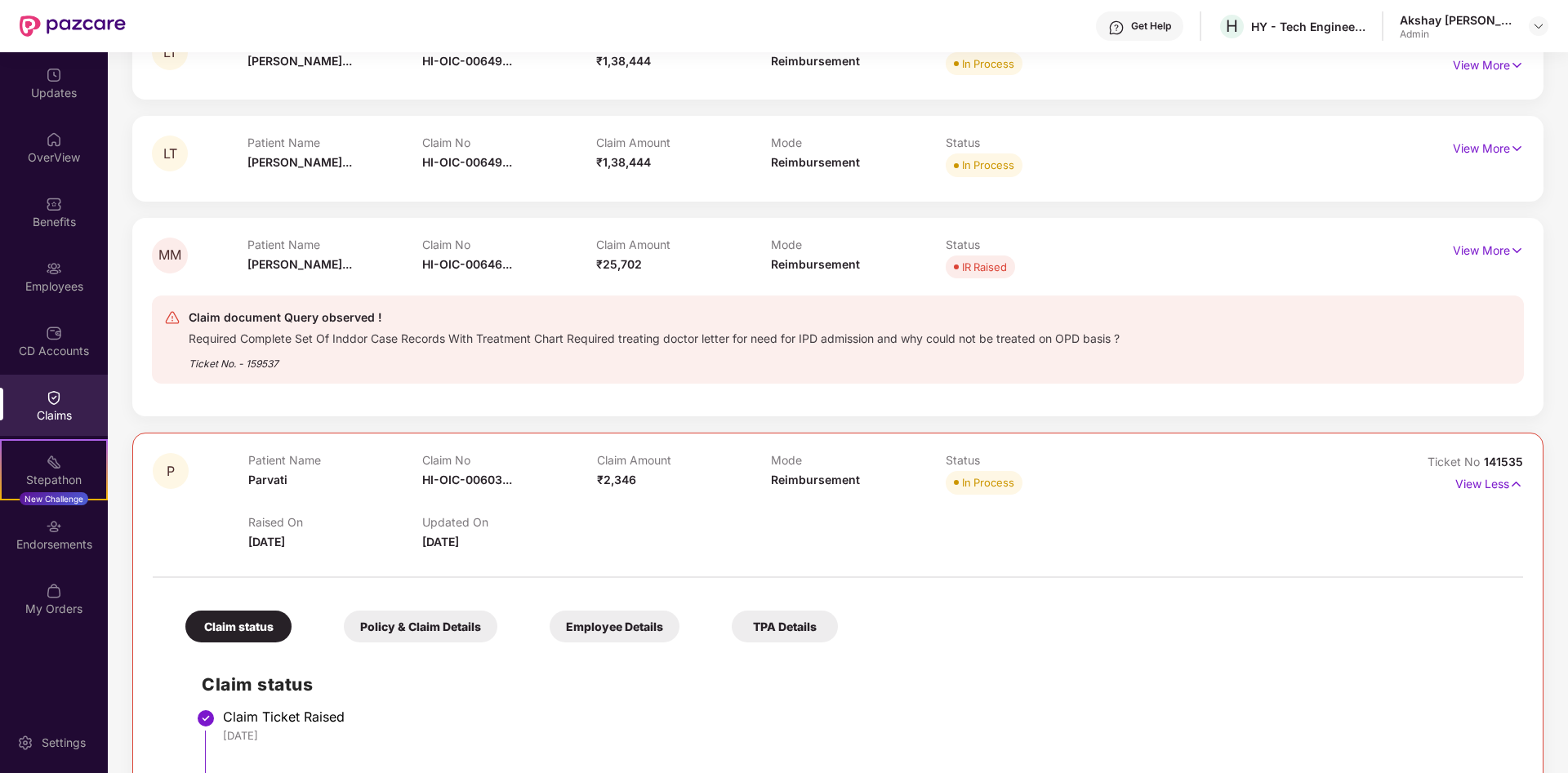
click at [601, 626] on div "Employee Details" at bounding box center [614, 626] width 130 height 32
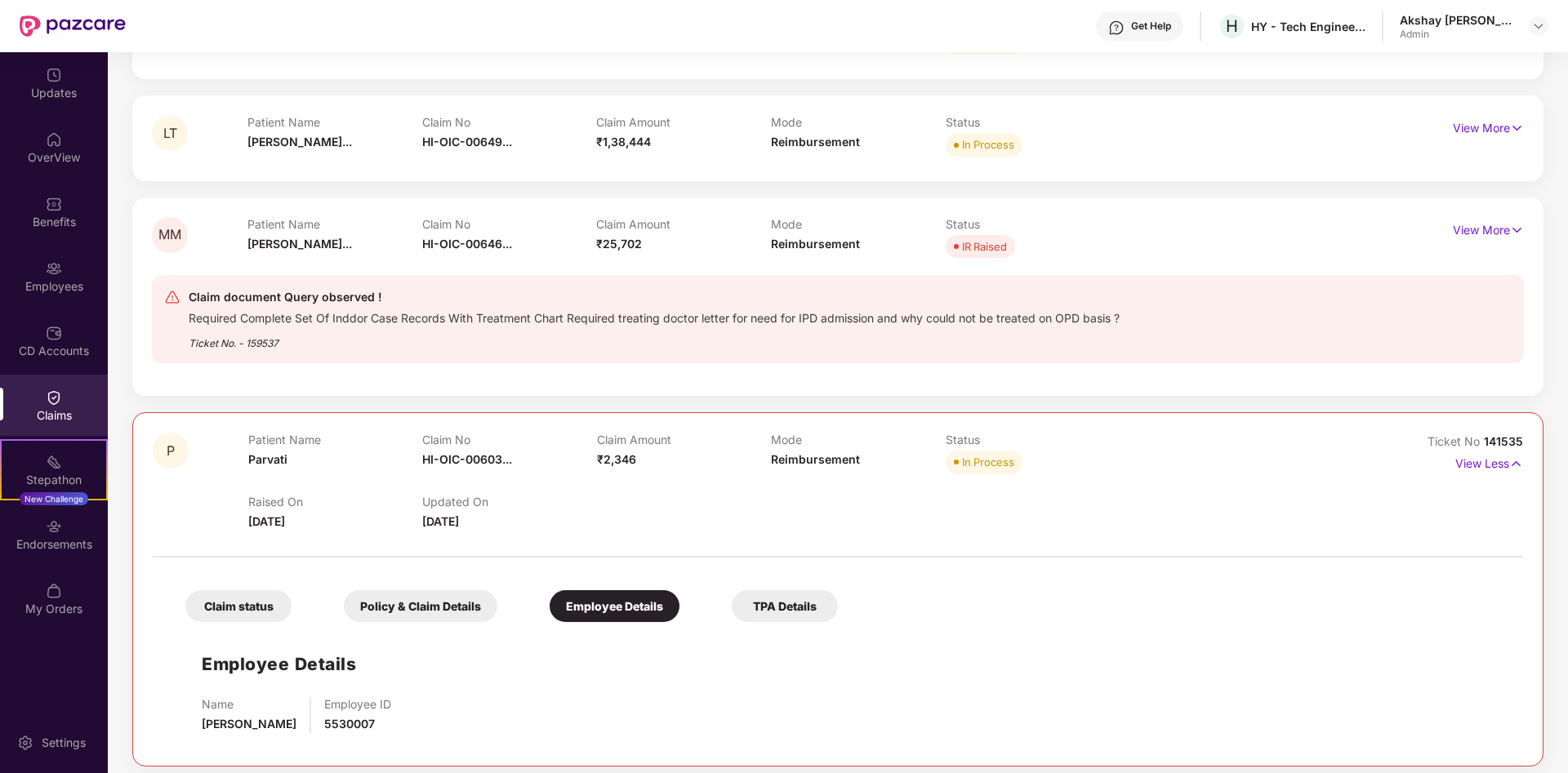
scroll to position [249, 0]
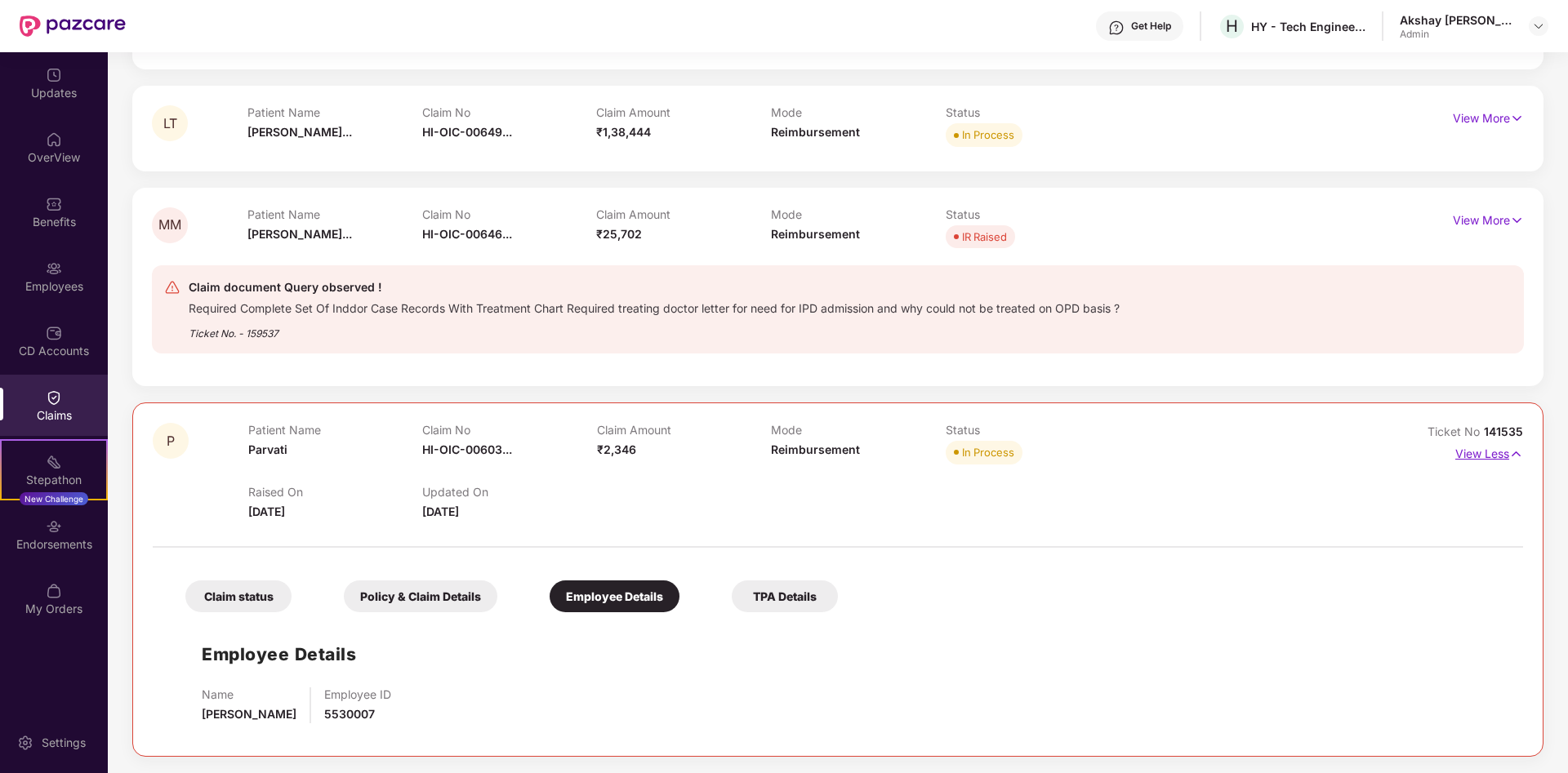
click at [1510, 454] on img at bounding box center [1516, 454] width 14 height 18
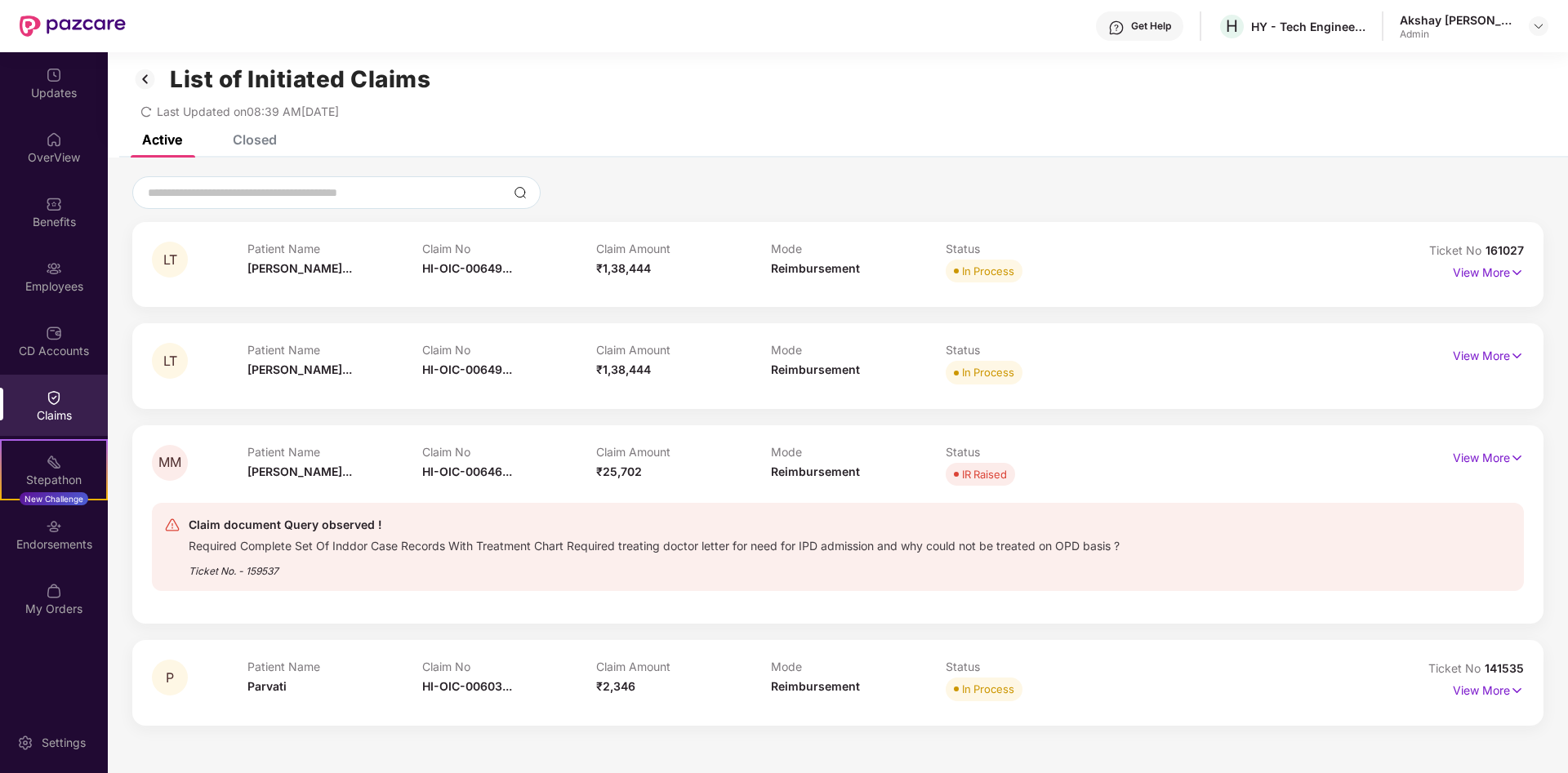
scroll to position [0, 0]
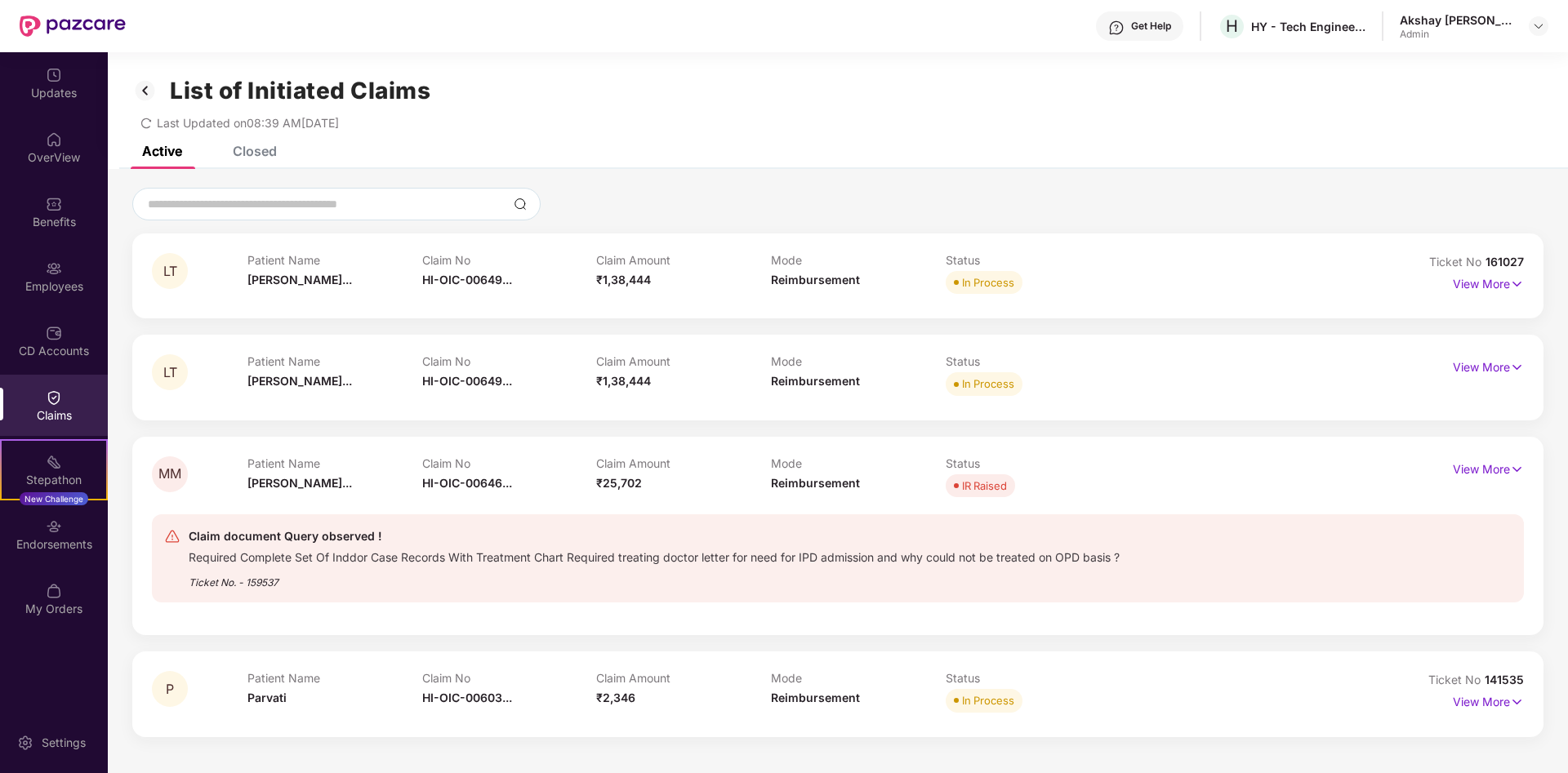
click at [273, 150] on div "Closed" at bounding box center [254, 151] width 44 height 17
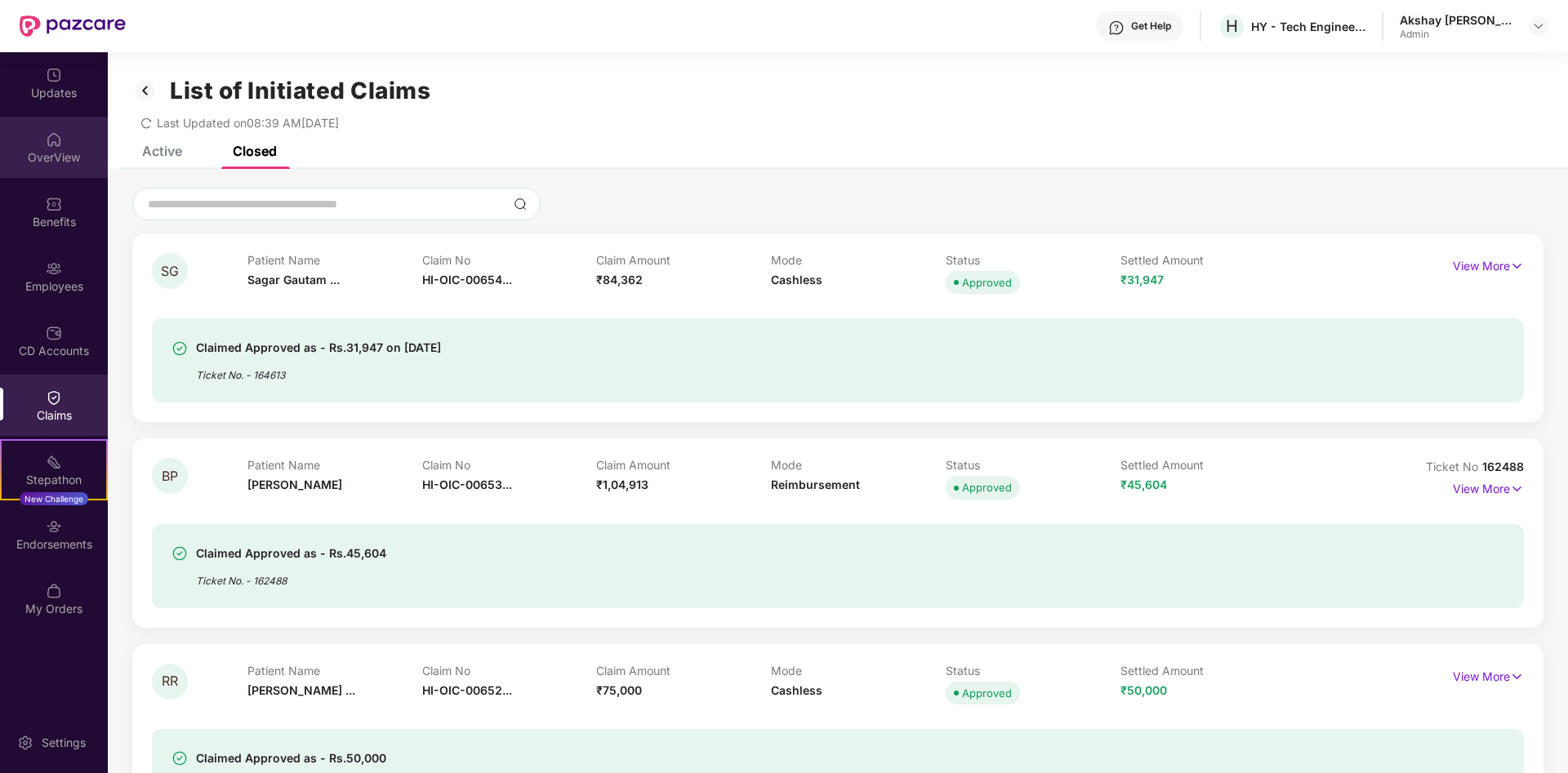
click at [59, 161] on div "OverView" at bounding box center [53, 158] width 107 height 17
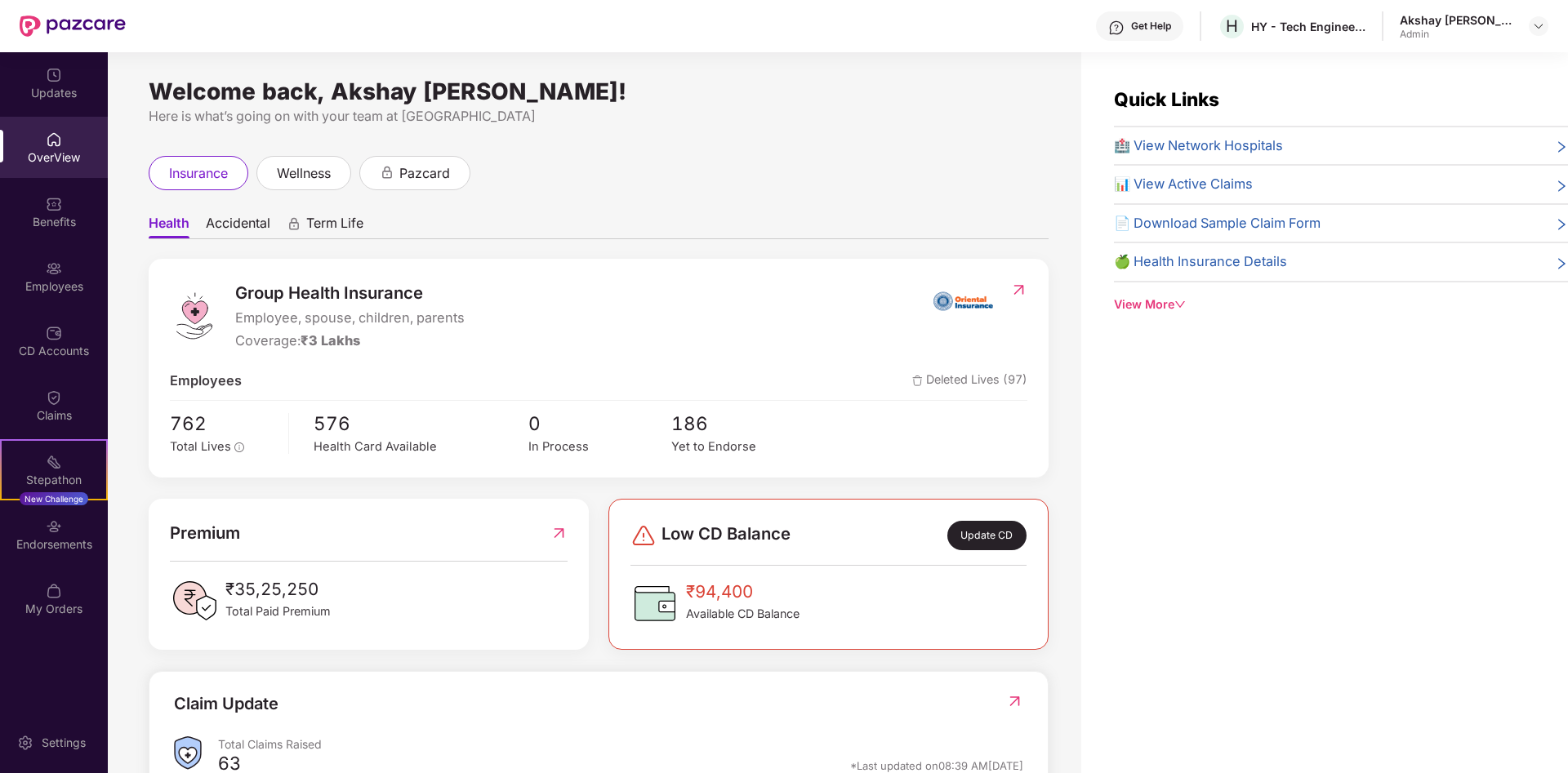
click at [554, 540] on img at bounding box center [558, 533] width 17 height 27
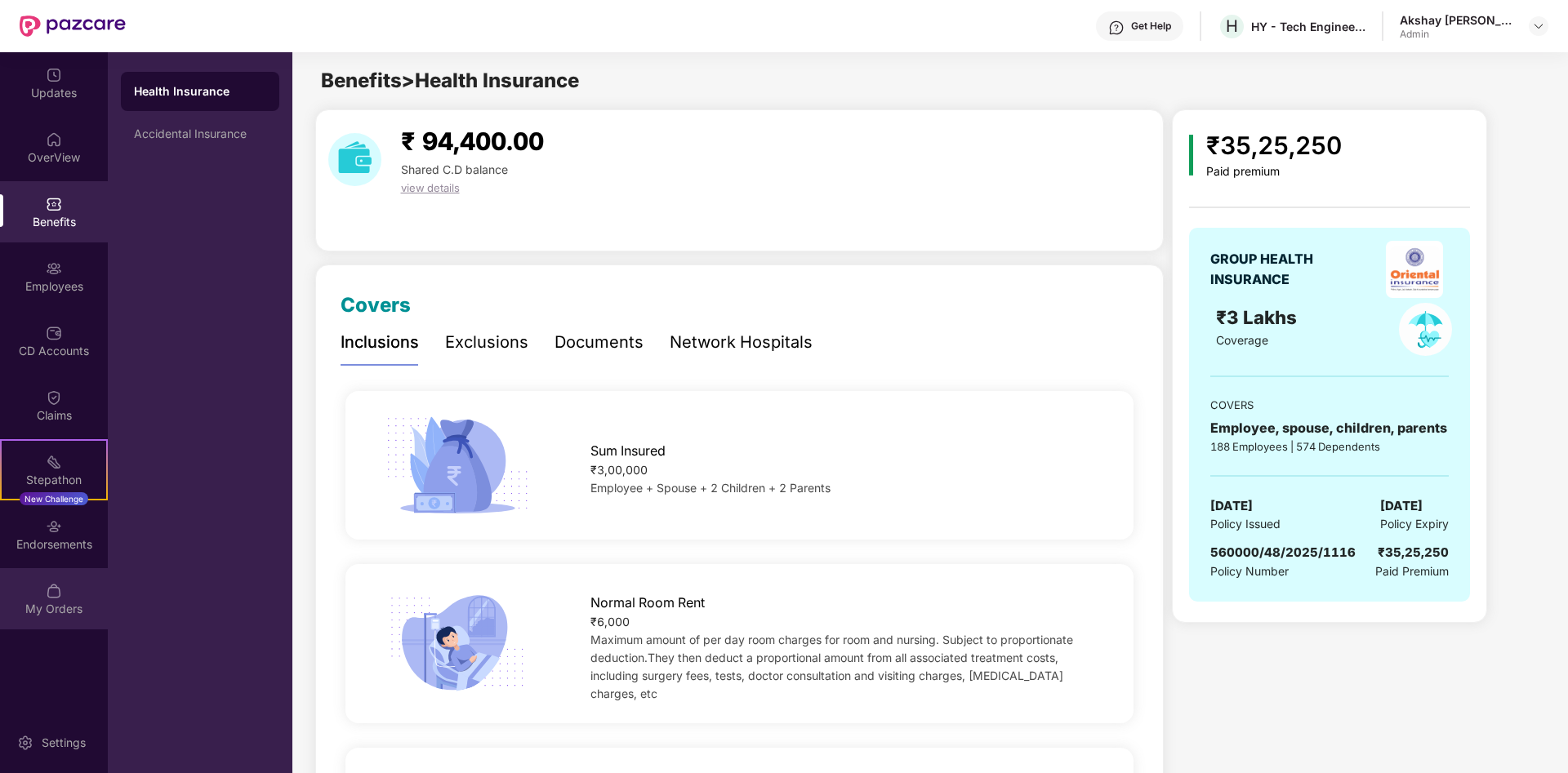
click at [70, 593] on div "My Orders" at bounding box center [53, 598] width 107 height 61
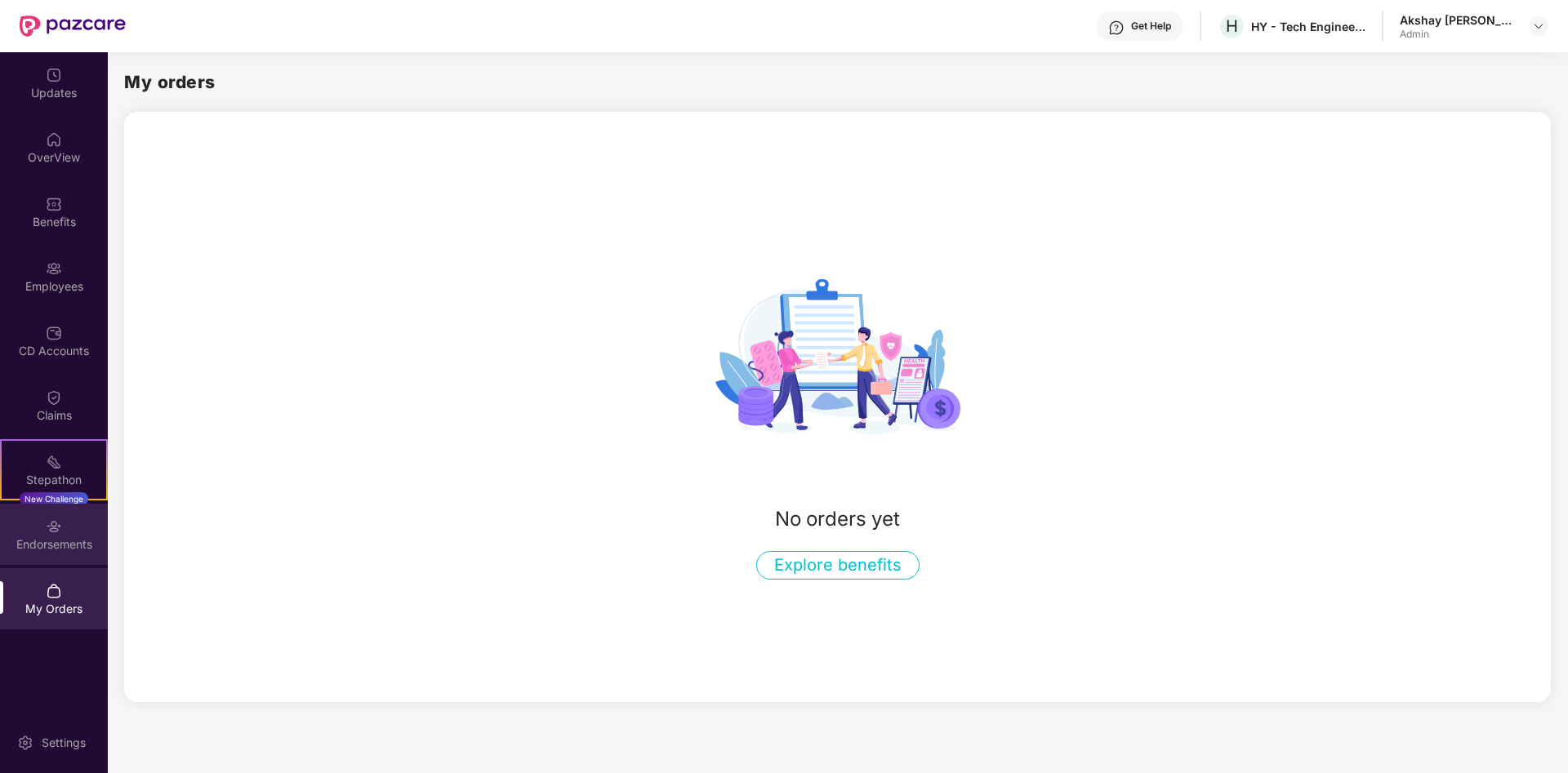
click at [69, 543] on div "Endorsements" at bounding box center [53, 544] width 107 height 17
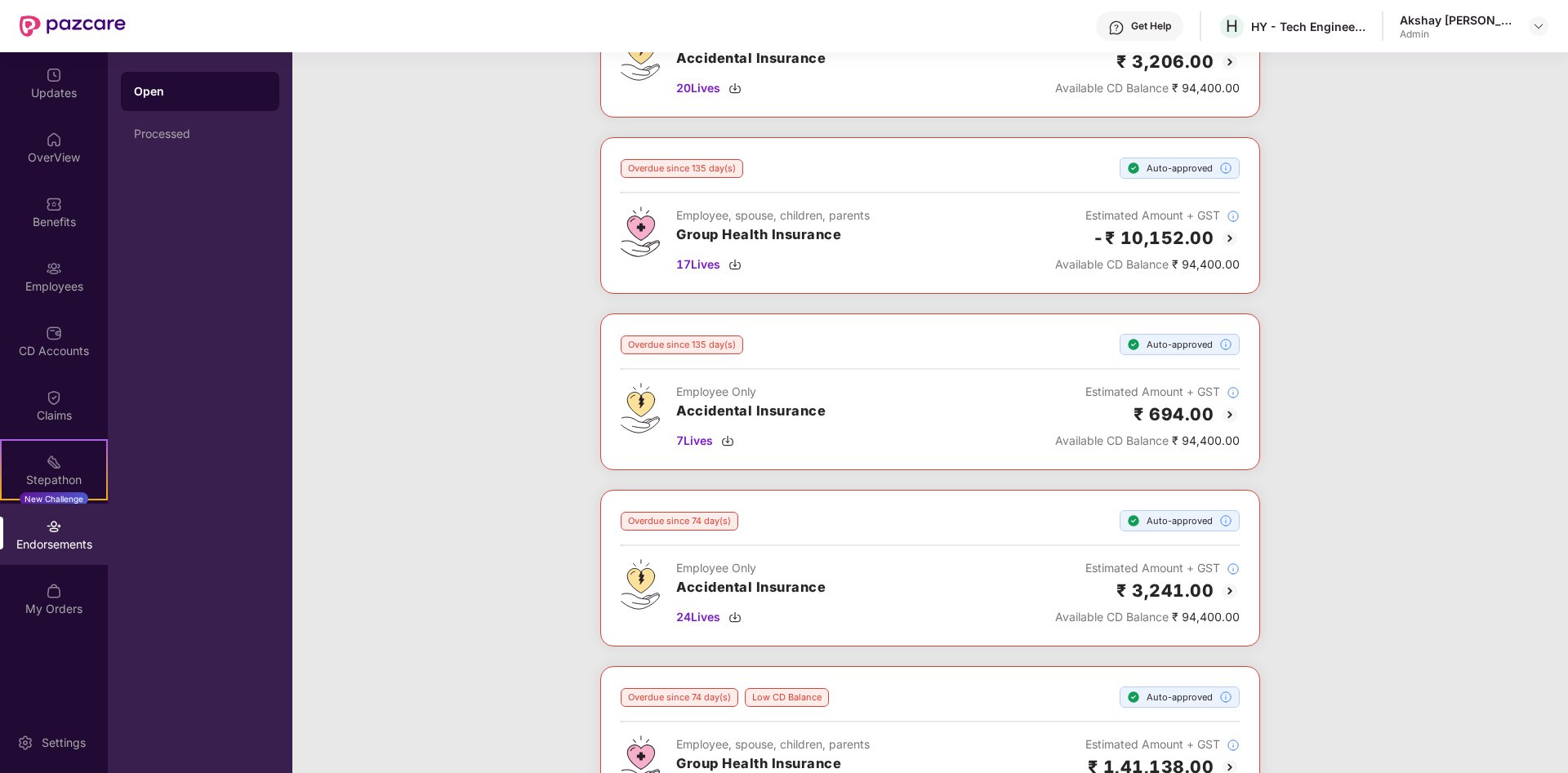
scroll to position [1649, 0]
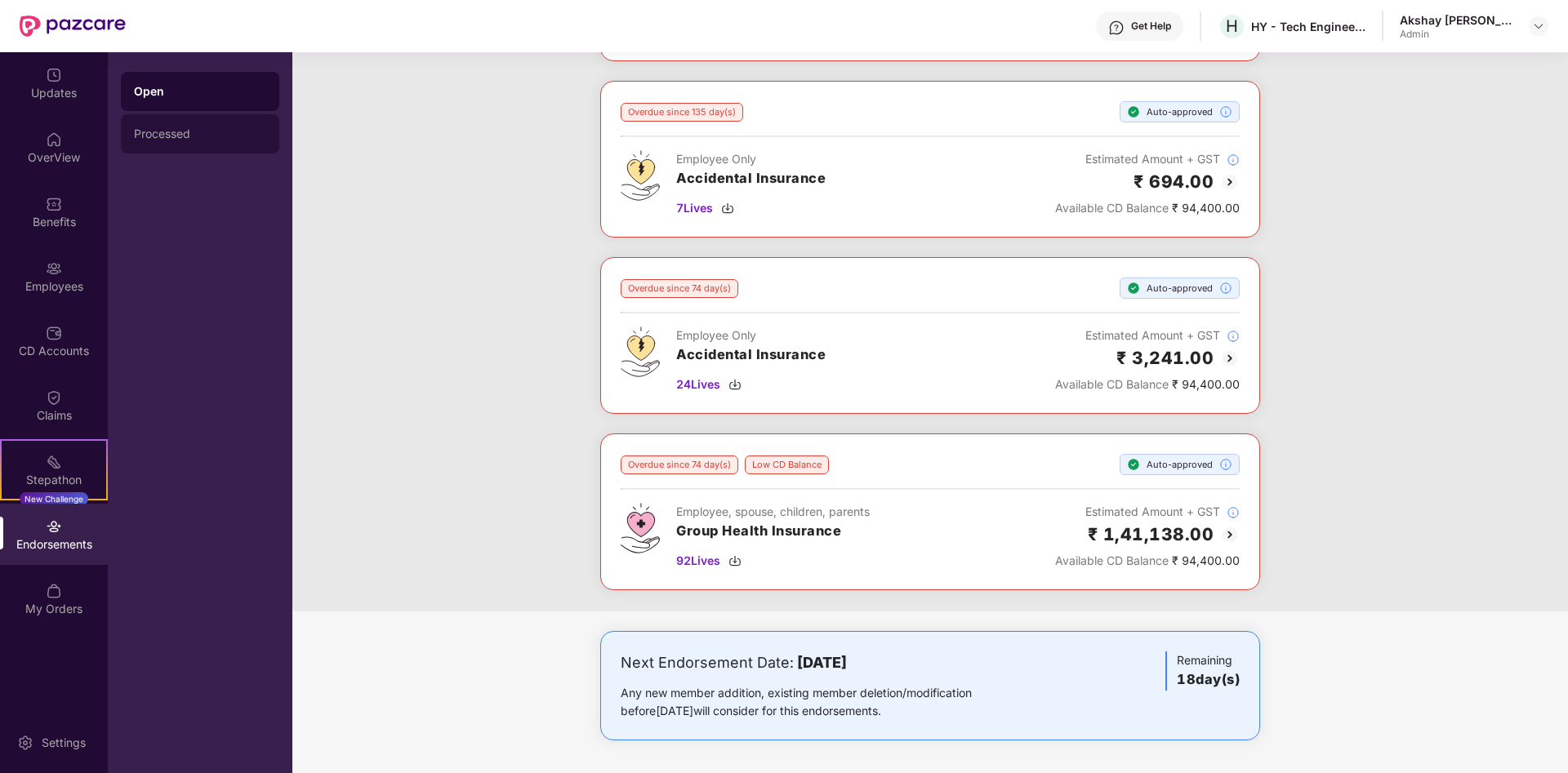
click at [160, 142] on div "Processed" at bounding box center [200, 134] width 159 height 39
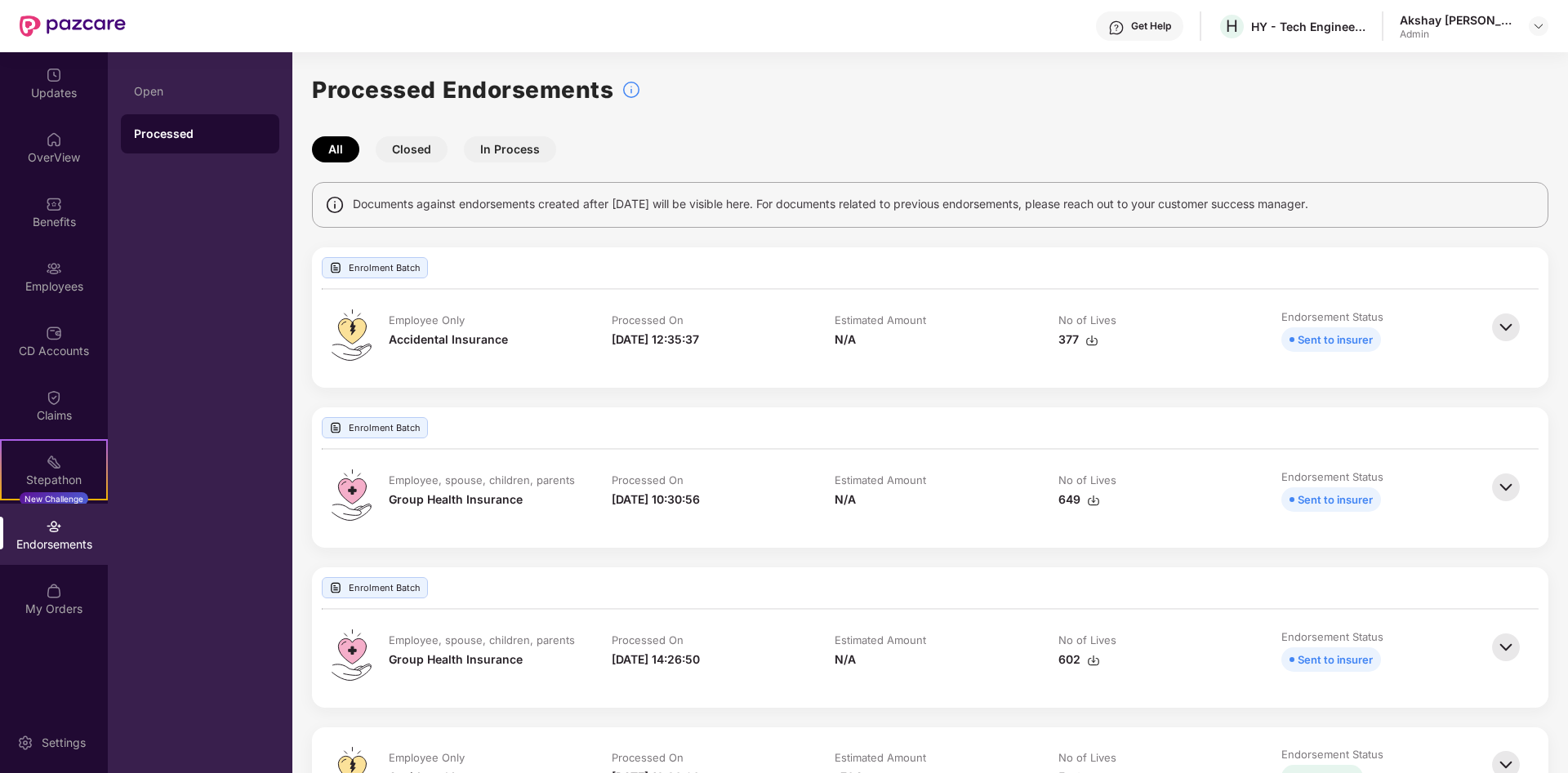
click at [506, 142] on button "In Process" at bounding box center [510, 149] width 93 height 27
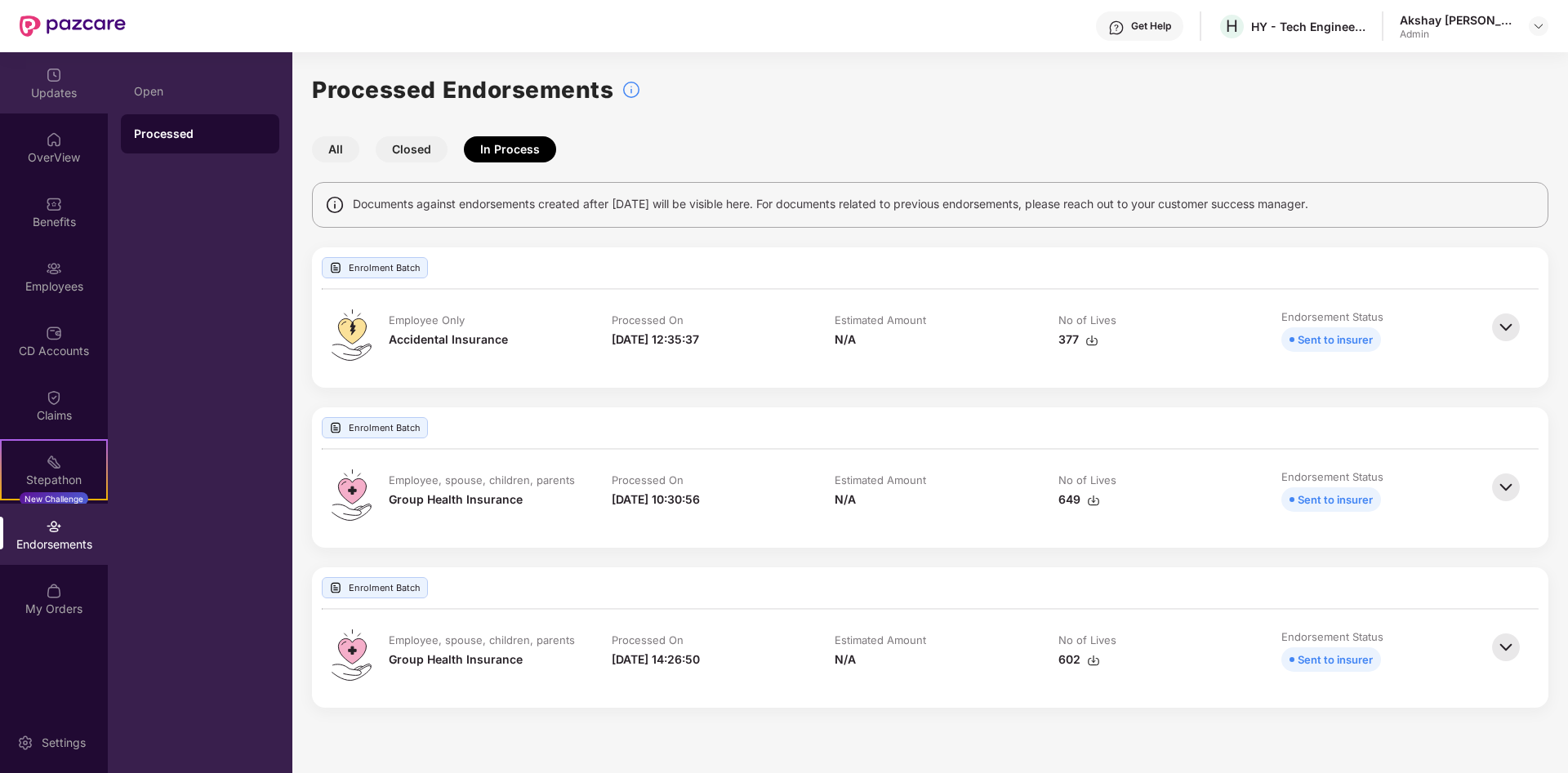
click at [57, 100] on div "Updates" at bounding box center [53, 93] width 107 height 17
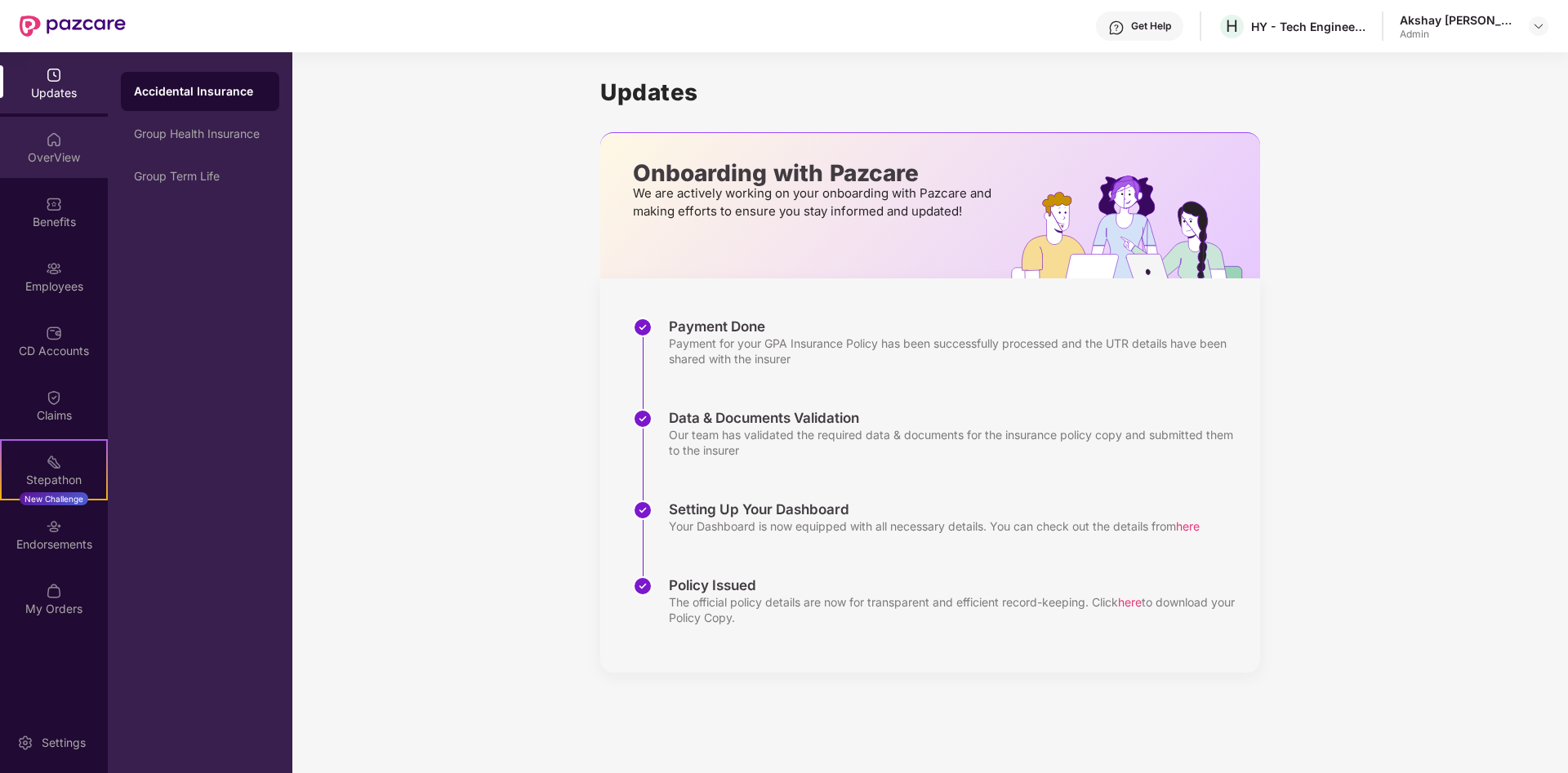
click at [67, 150] on div "OverView" at bounding box center [53, 158] width 107 height 17
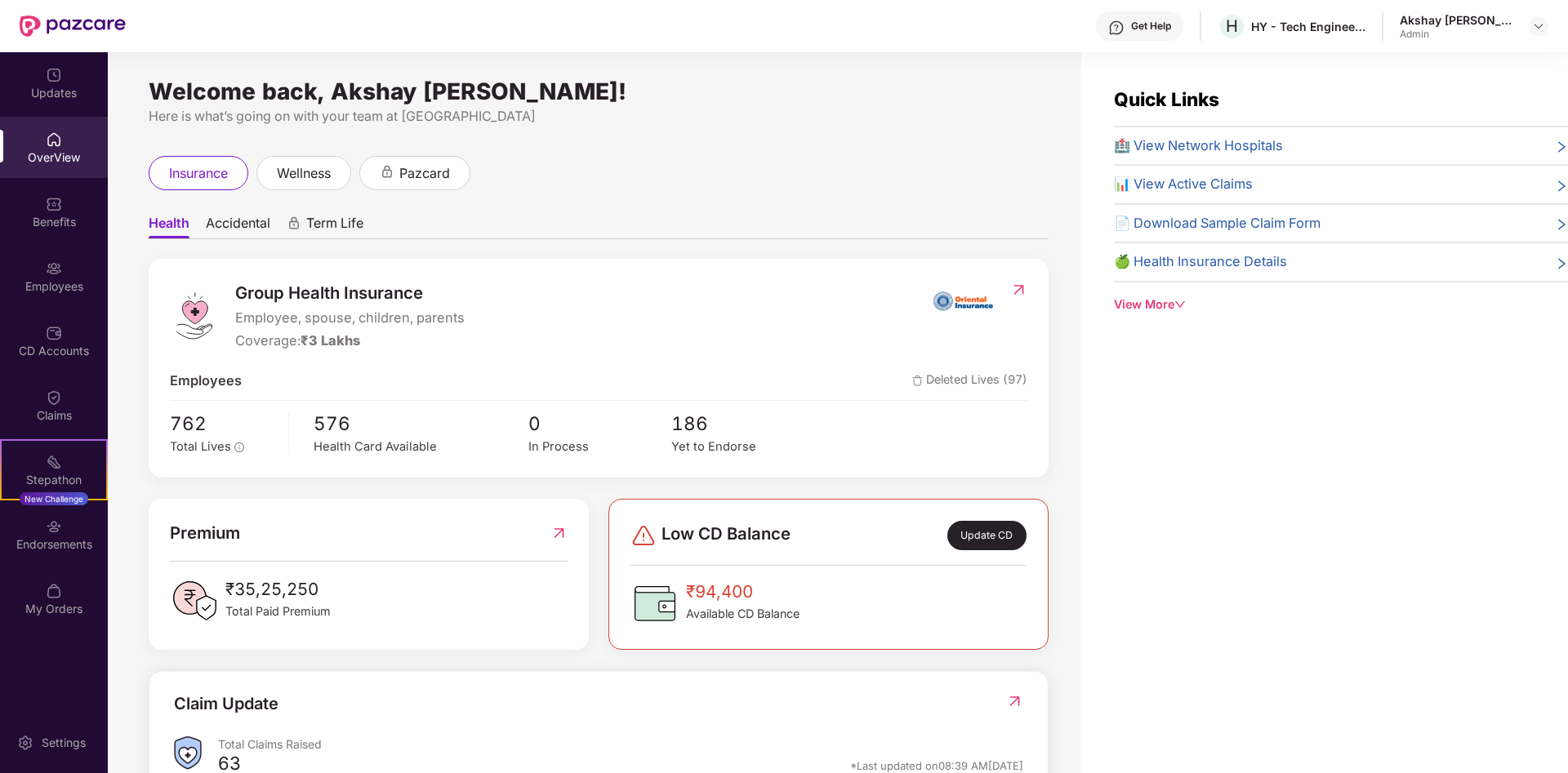
click at [231, 222] on span "Accidental" at bounding box center [238, 227] width 64 height 24
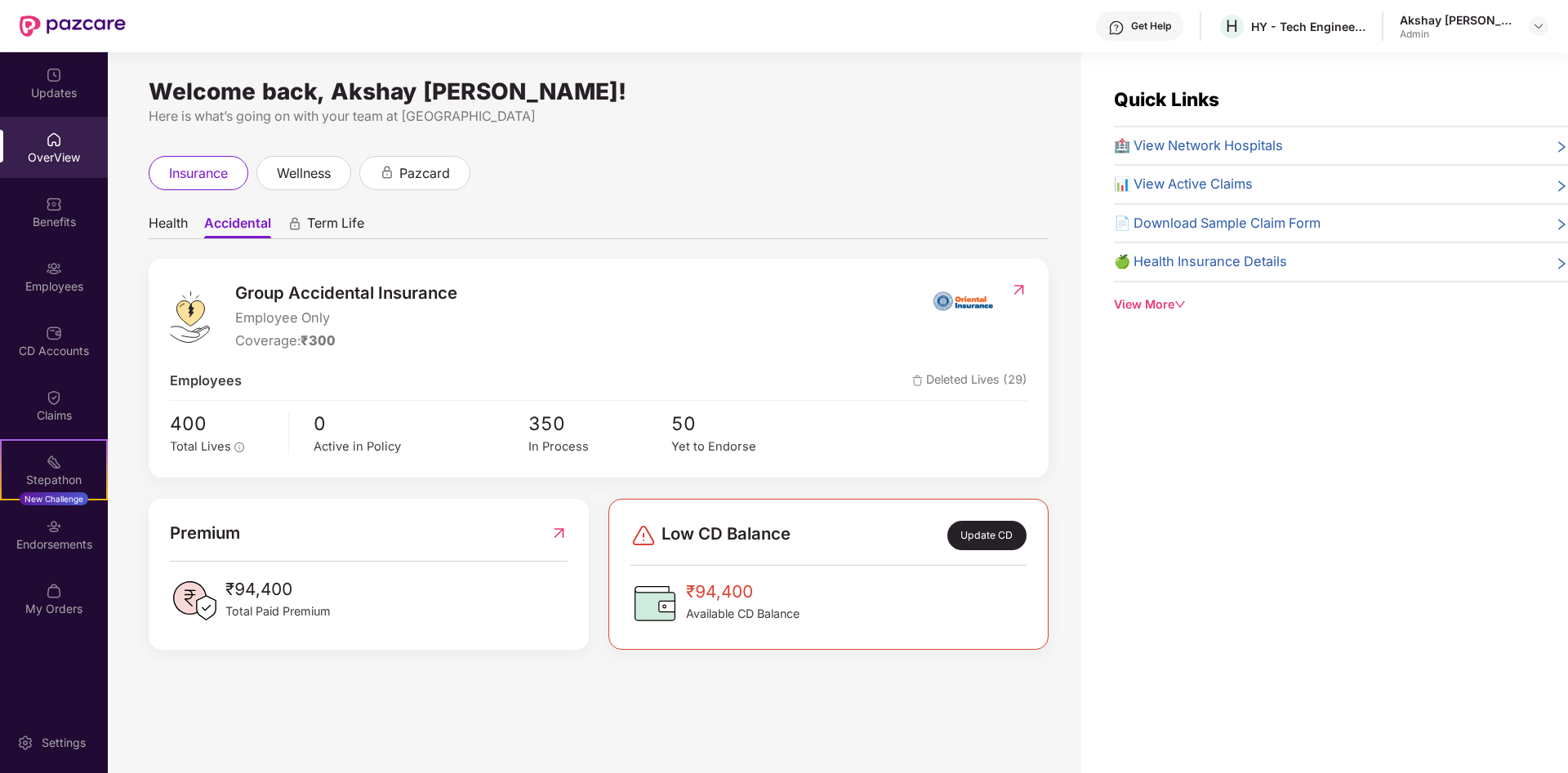
click at [750, 595] on span "₹94,400" at bounding box center [743, 592] width 113 height 27
click at [970, 538] on div "Update CD" at bounding box center [987, 535] width 79 height 30
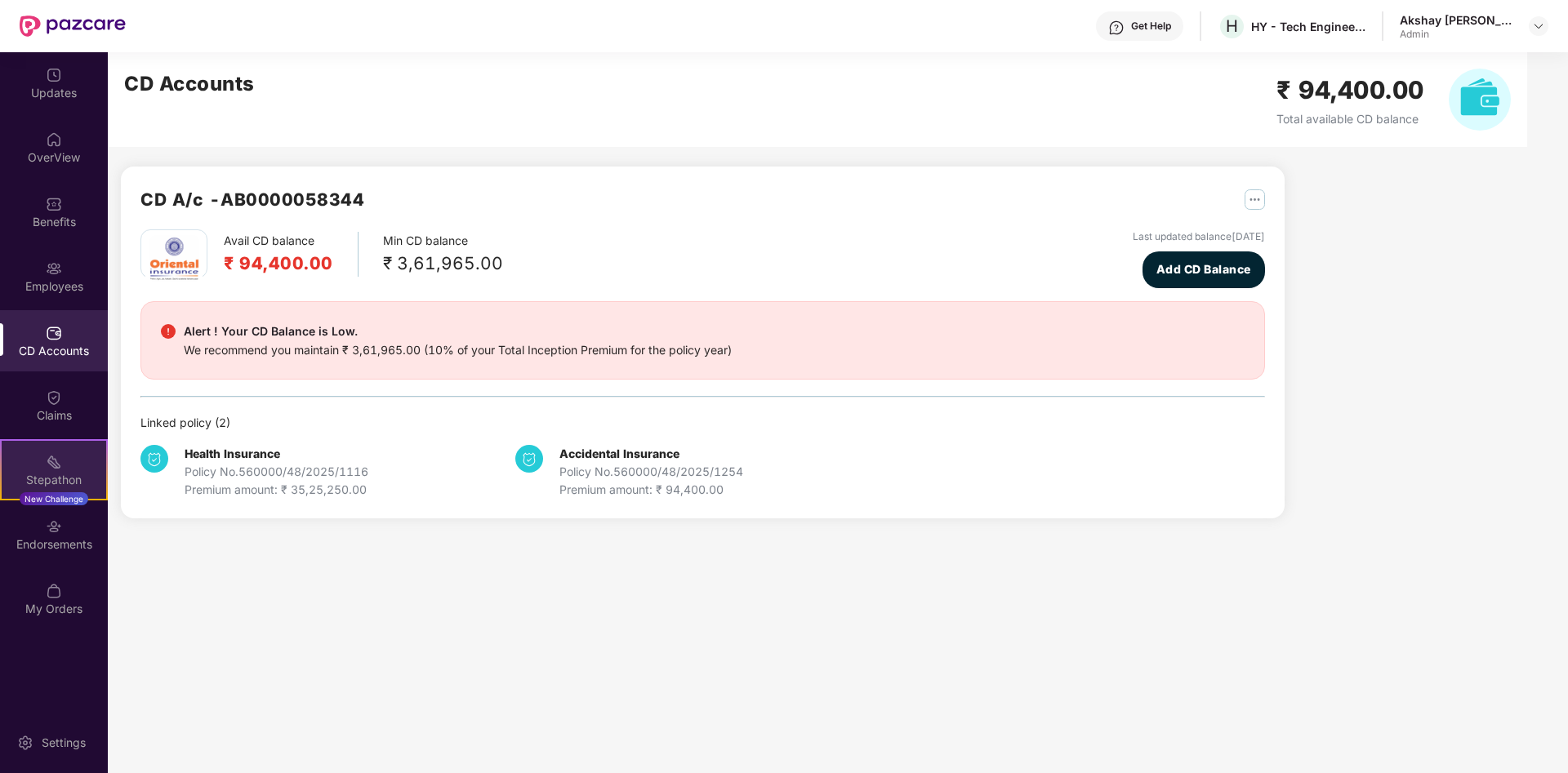
click at [77, 479] on div "Stepathon" at bounding box center [54, 480] width 105 height 17
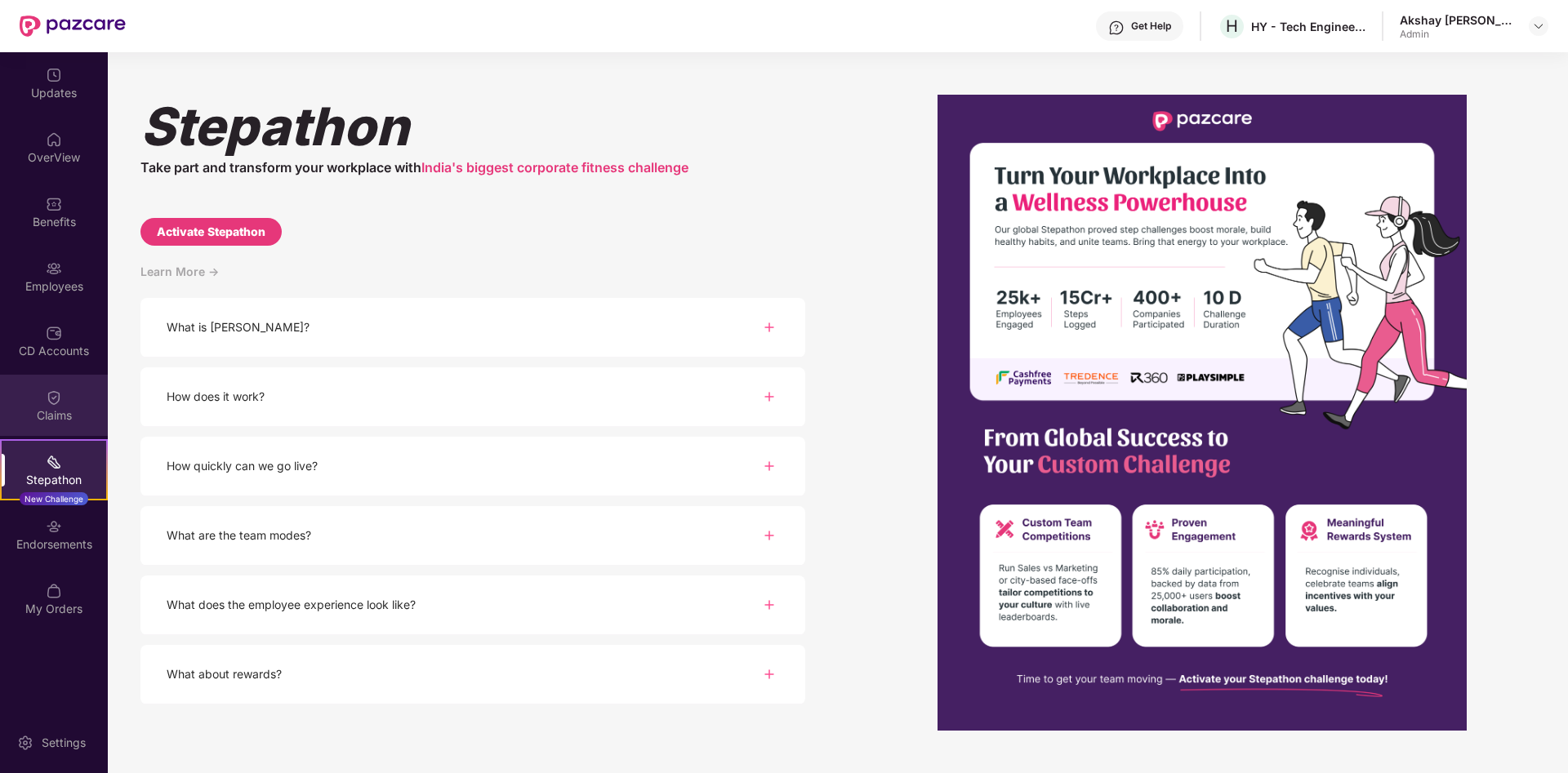
click at [69, 415] on div "Claims" at bounding box center [53, 415] width 107 height 17
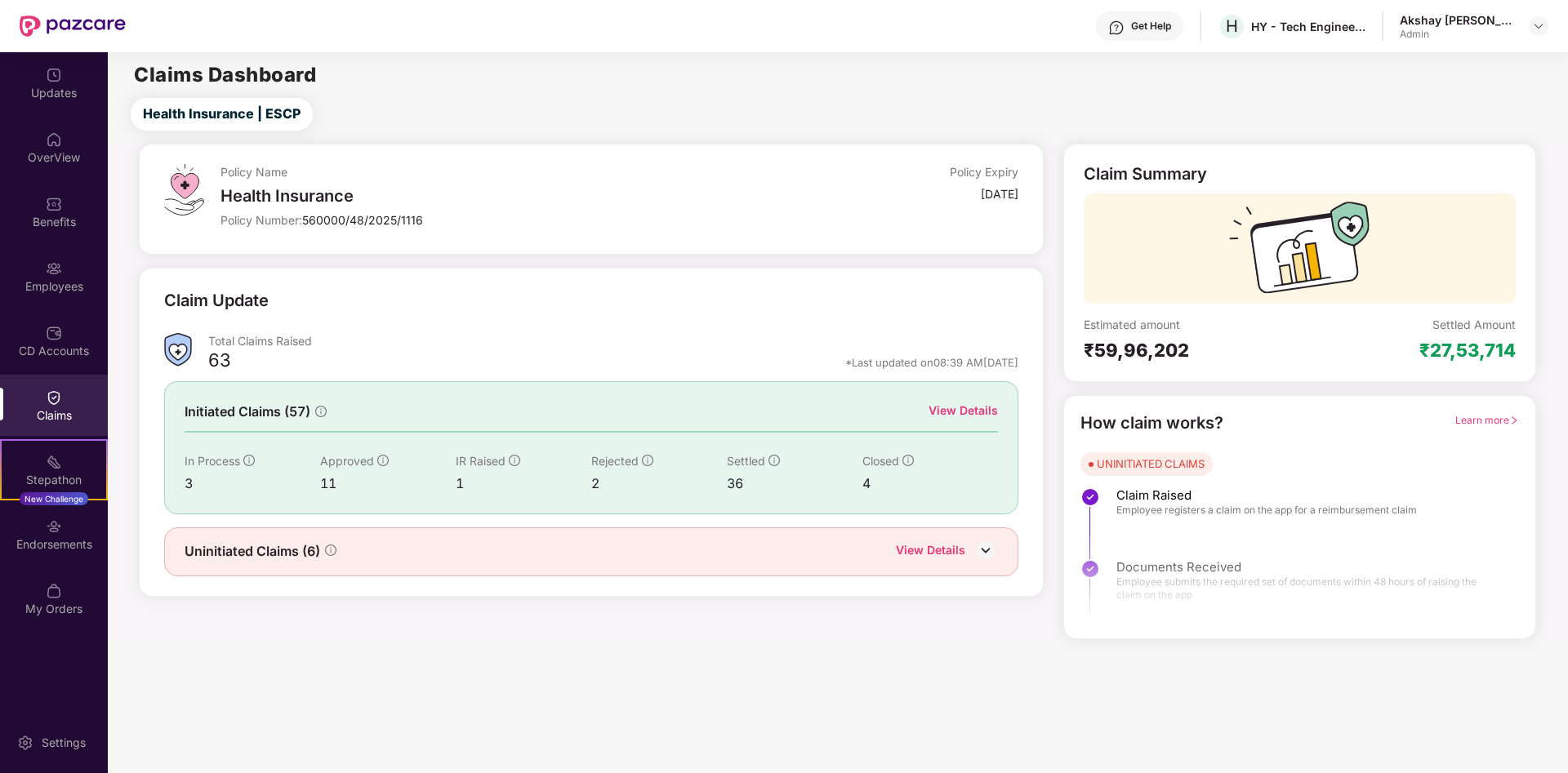
click at [993, 554] on img at bounding box center [985, 550] width 25 height 25
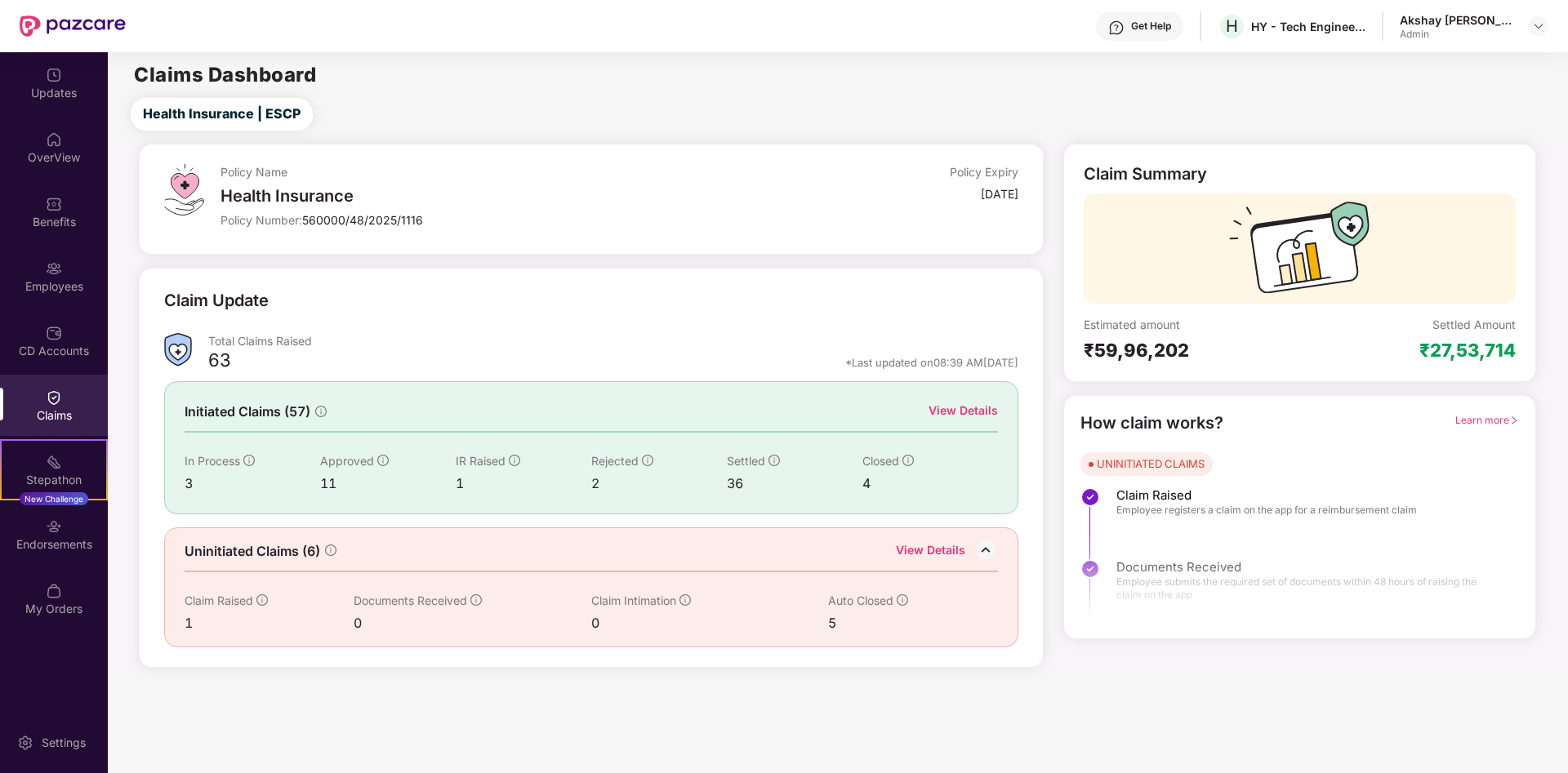
click at [964, 413] on div "View Details" at bounding box center [963, 410] width 69 height 18
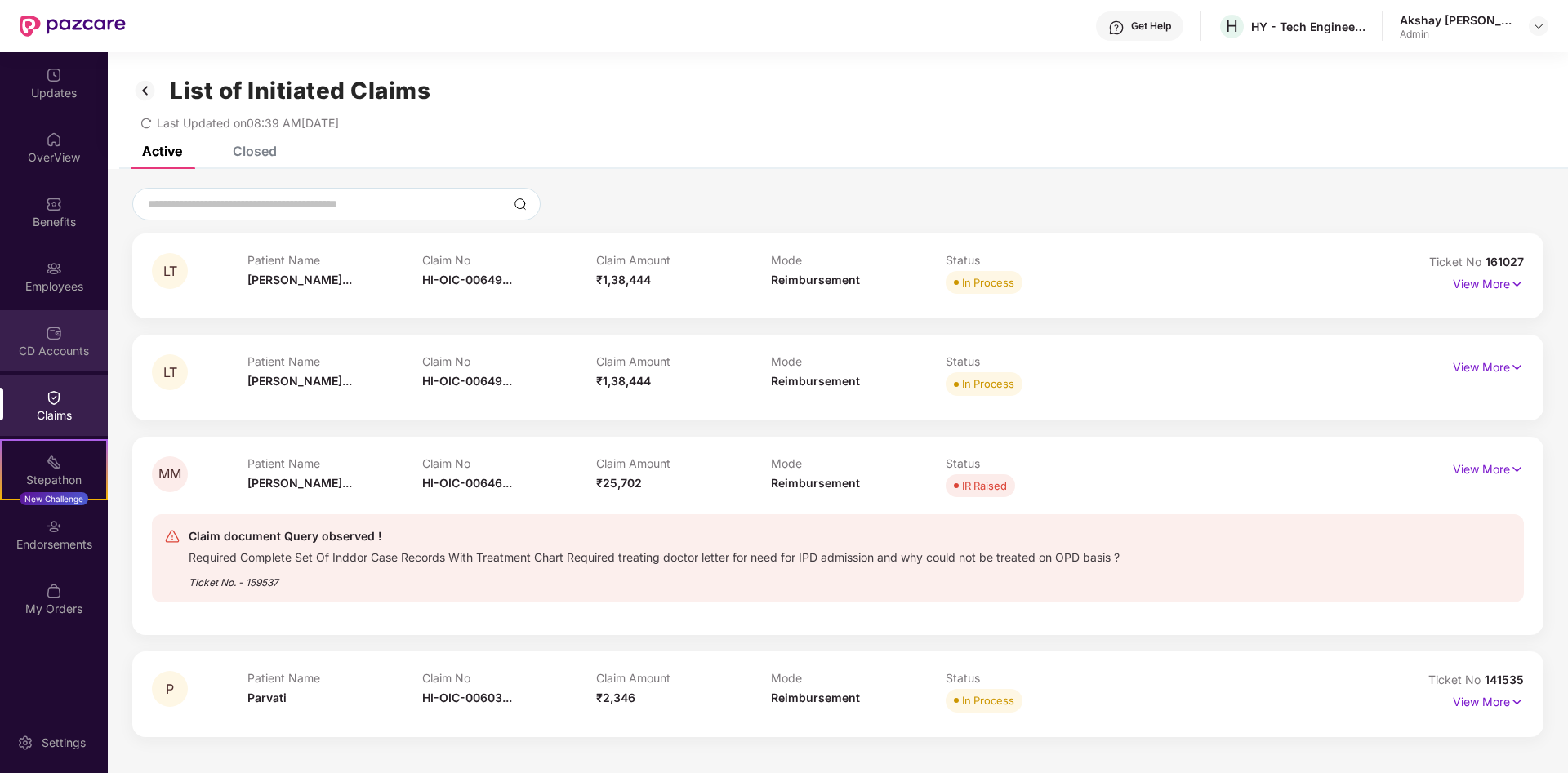
click at [59, 335] on img at bounding box center [53, 333] width 17 height 17
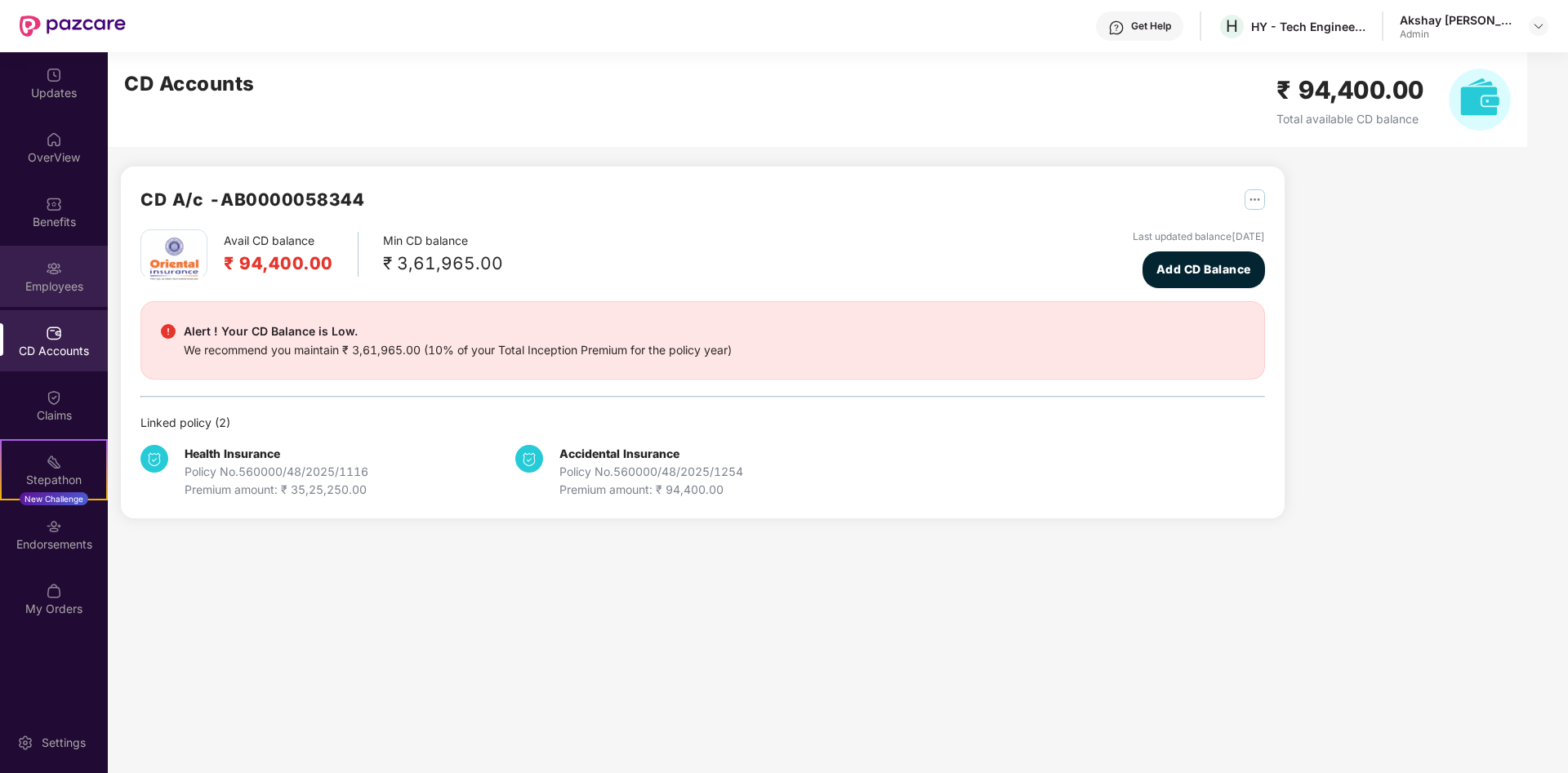
click at [54, 289] on div "Employees" at bounding box center [53, 286] width 107 height 17
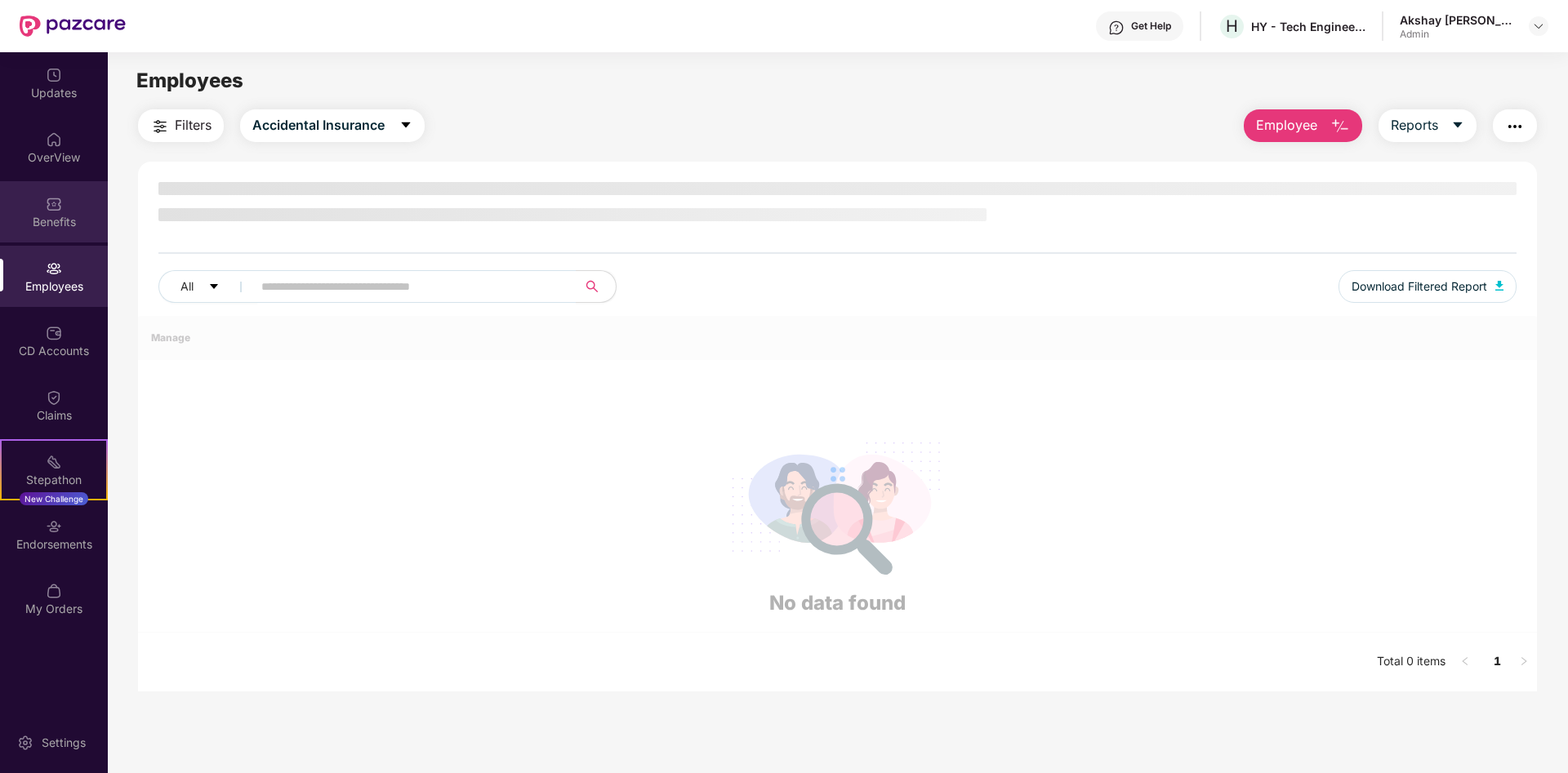
click at [50, 221] on div "Benefits" at bounding box center [53, 222] width 107 height 17
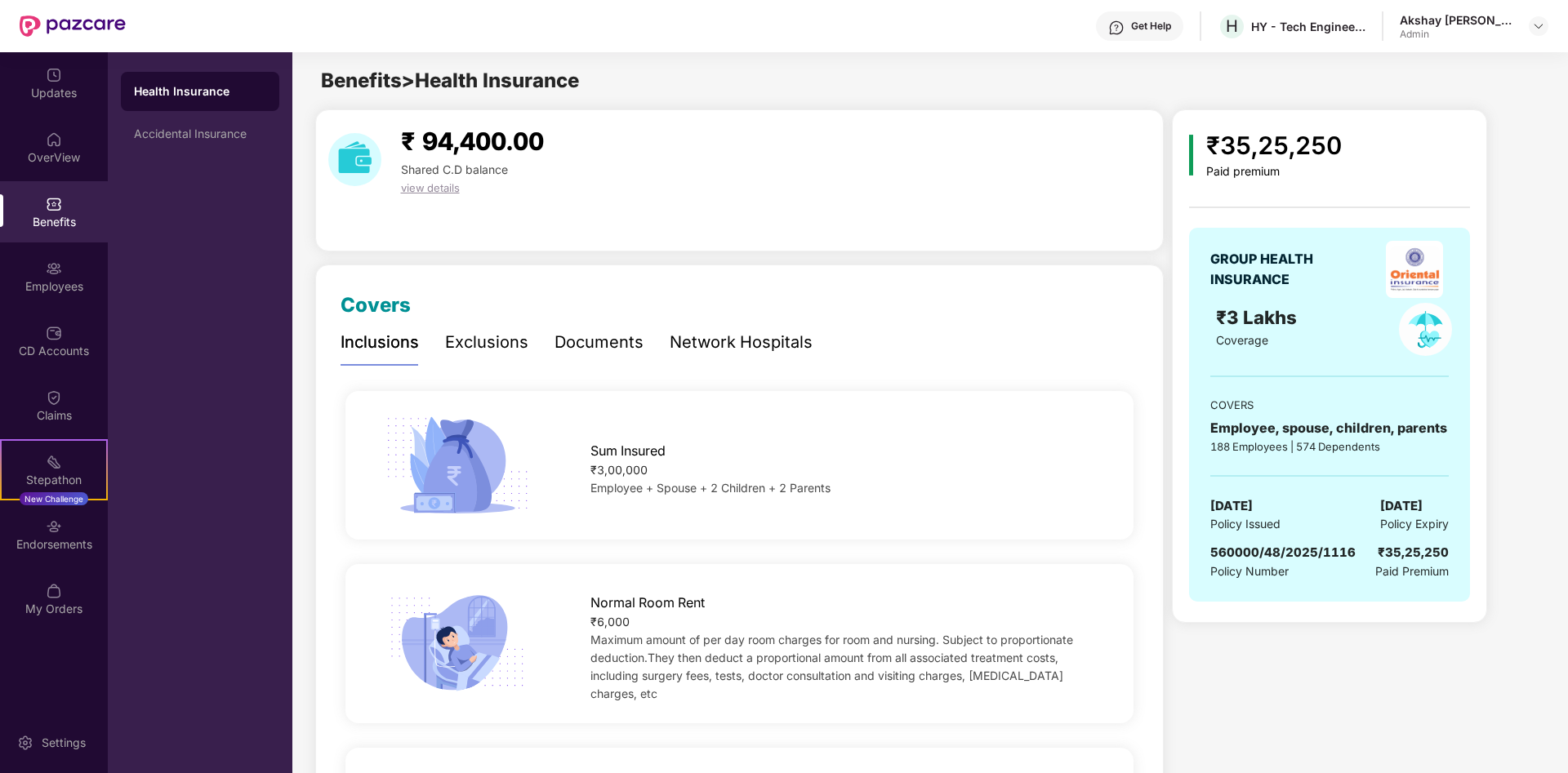
click at [50, 221] on div "Benefits" at bounding box center [53, 222] width 107 height 17
click at [50, 273] on img at bounding box center [53, 268] width 17 height 17
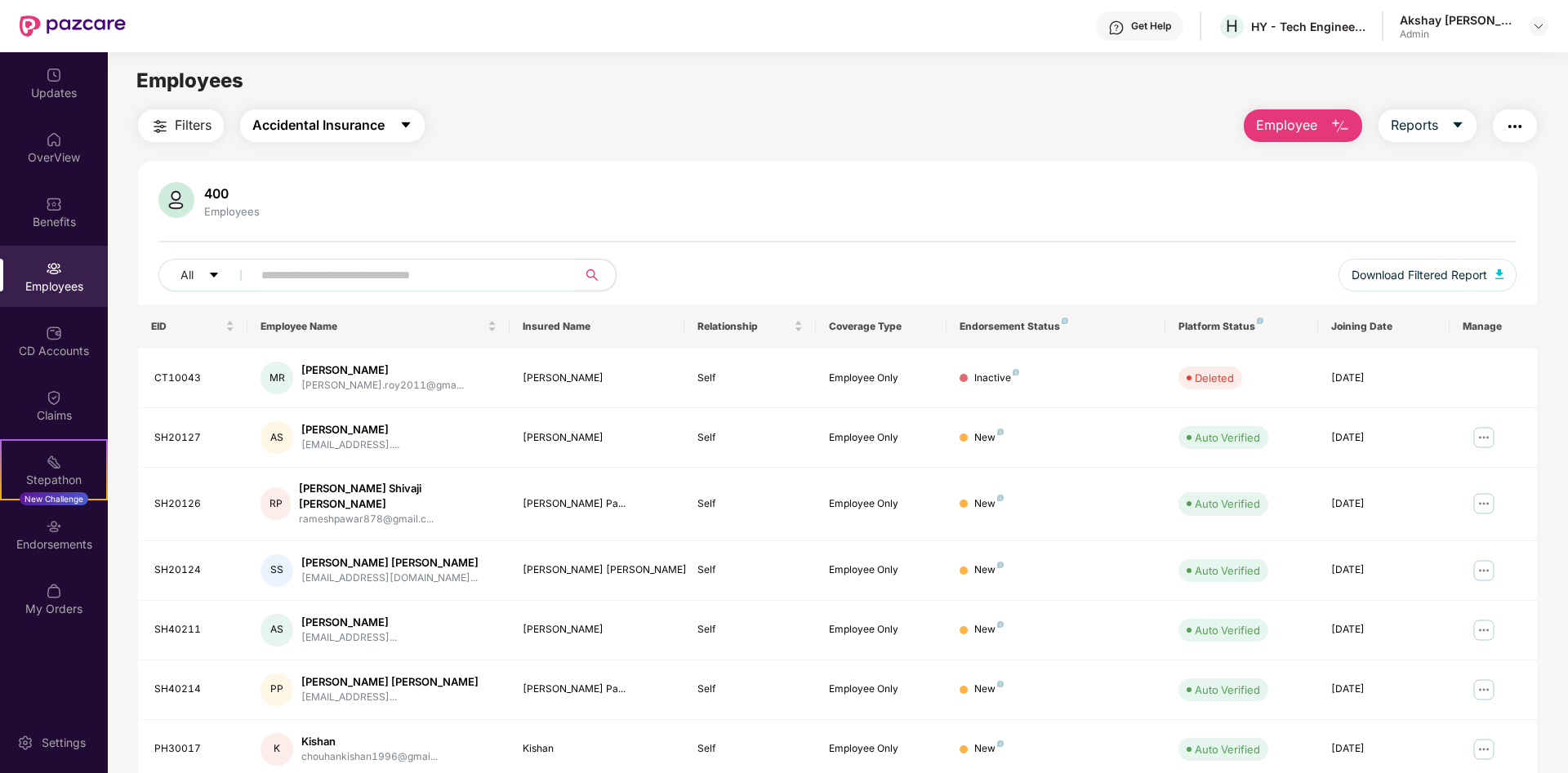
click at [316, 126] on span "Accidental Insurance" at bounding box center [319, 125] width 132 height 21
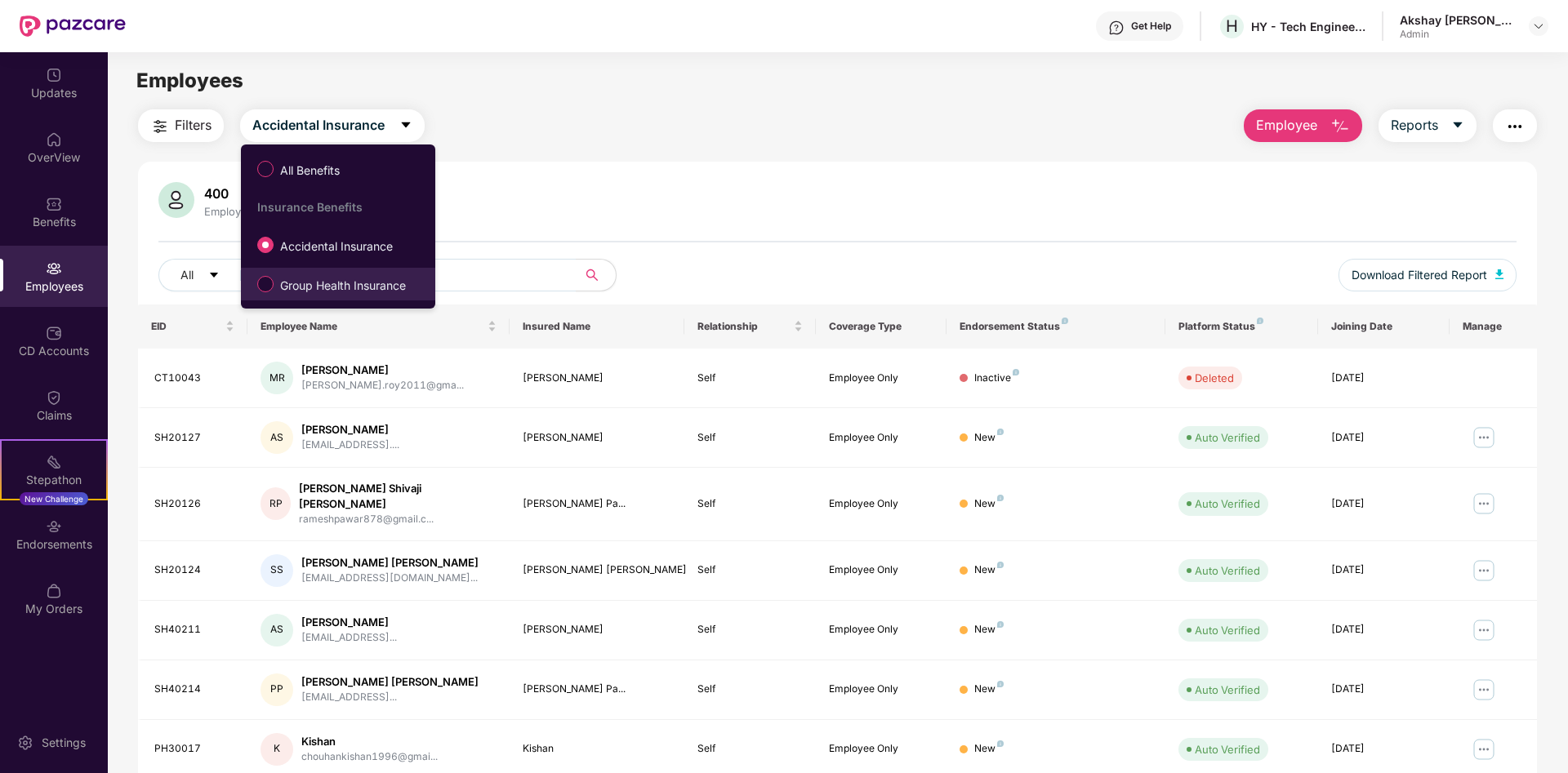
click at [304, 285] on span "Group Health Insurance" at bounding box center [342, 286] width 139 height 18
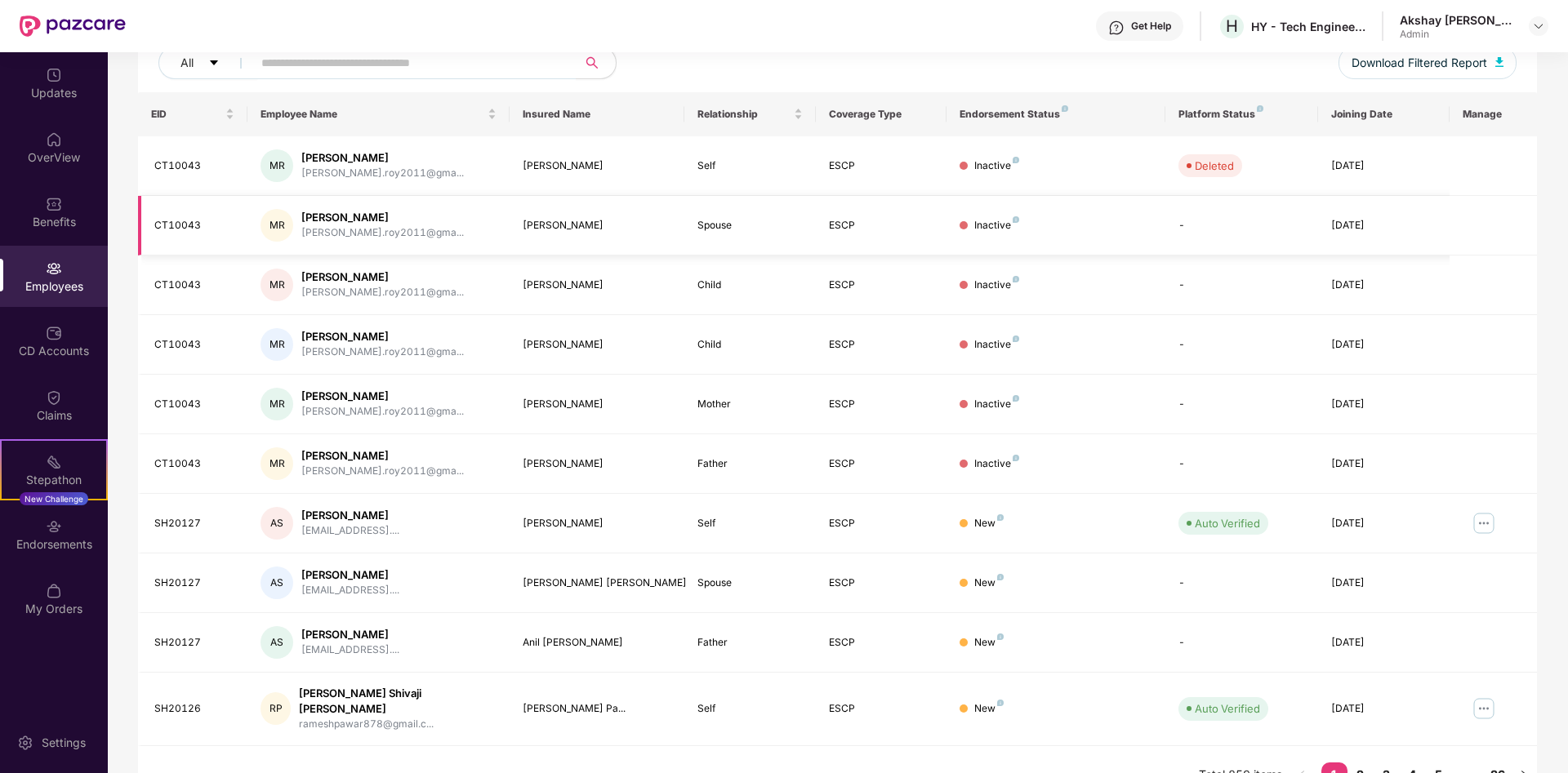
scroll to position [231, 0]
